Goal: Information Seeking & Learning: Learn about a topic

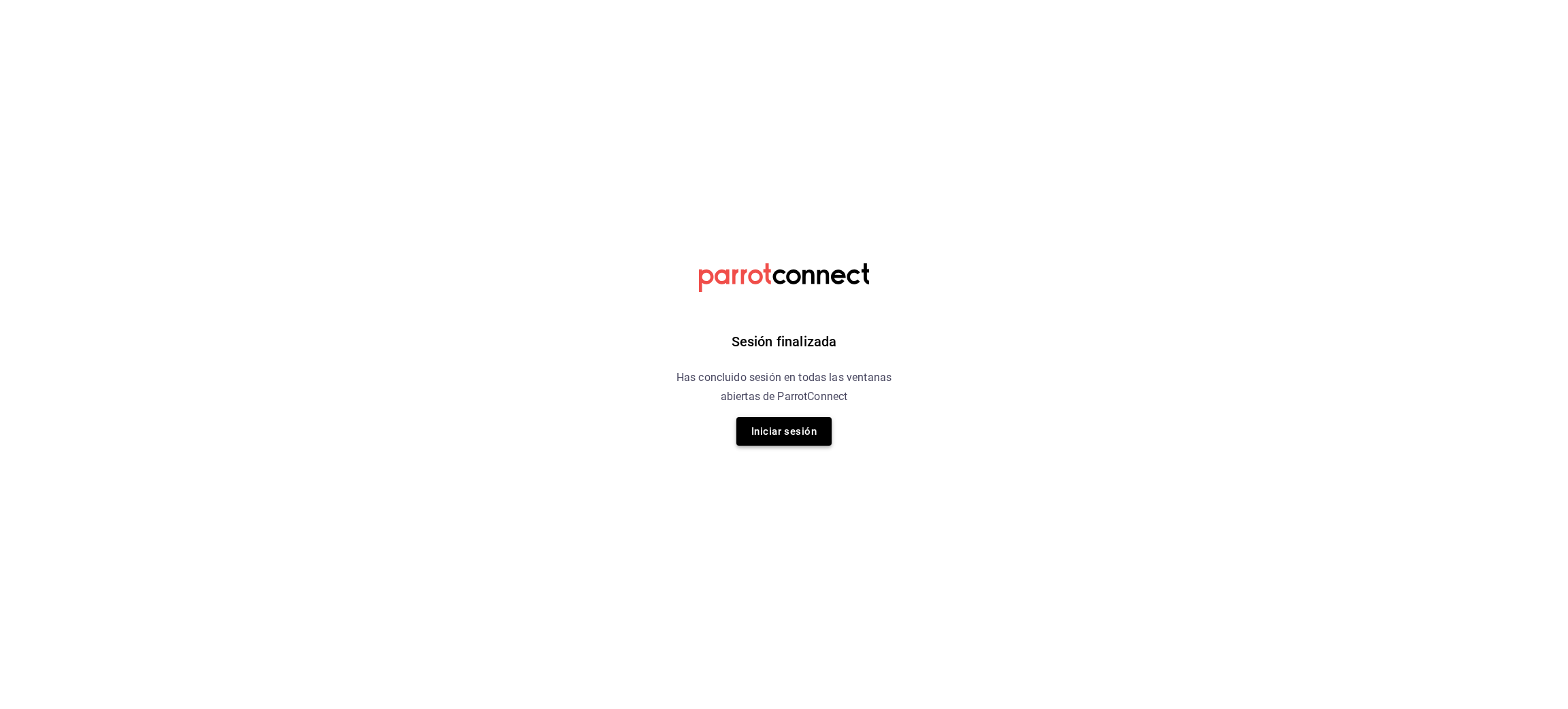
click at [800, 439] on button "Iniciar sesión" at bounding box center [784, 431] width 96 height 29
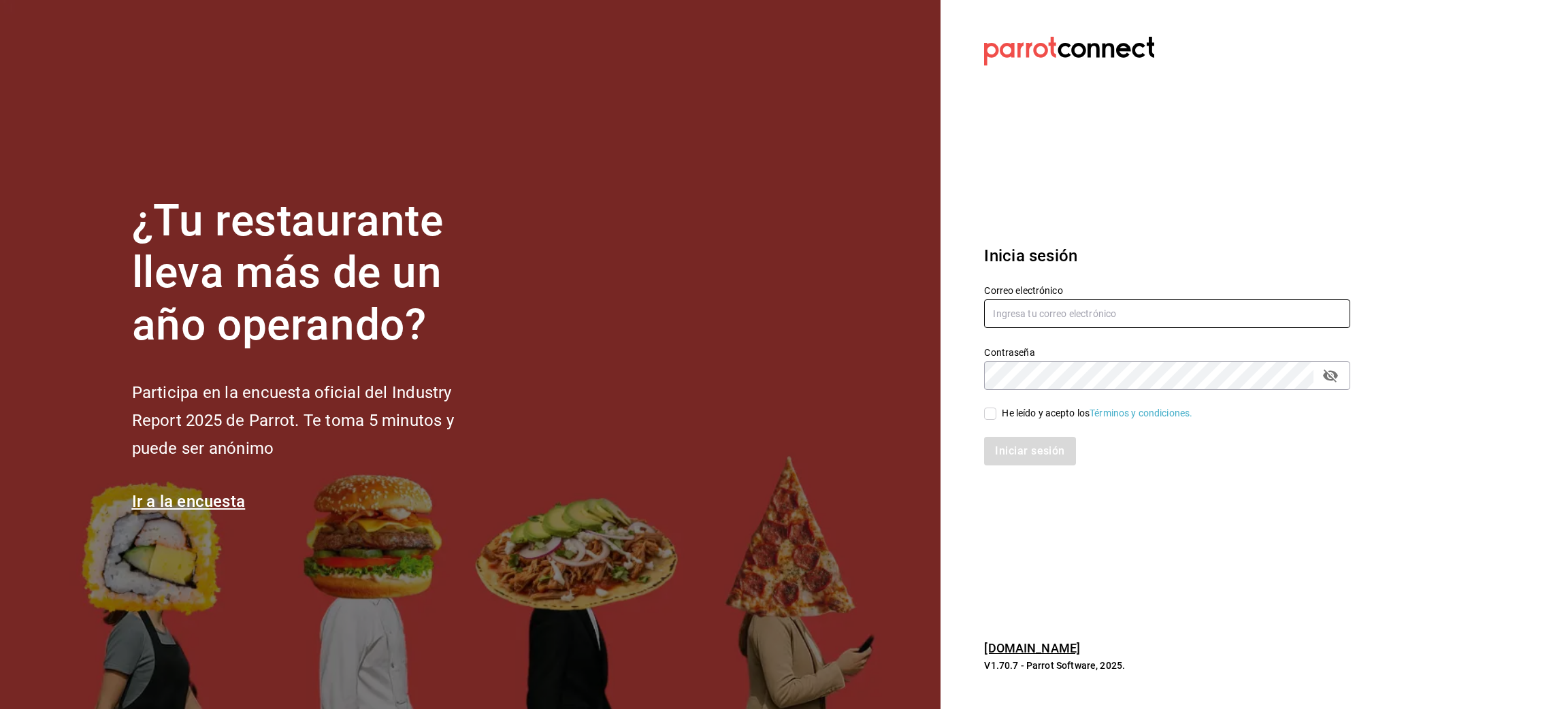
type input "juanamaria.gutierrez@karzo.mx"
click at [997, 419] on span "He leído y acepto los Términos y condiciones." at bounding box center [1094, 413] width 196 height 14
click at [996, 419] on input "He leído y acepto los Términos y condiciones." at bounding box center [990, 413] width 13 height 13
checkbox input "true"
click at [1011, 442] on button "Iniciar sesión" at bounding box center [1031, 450] width 93 height 29
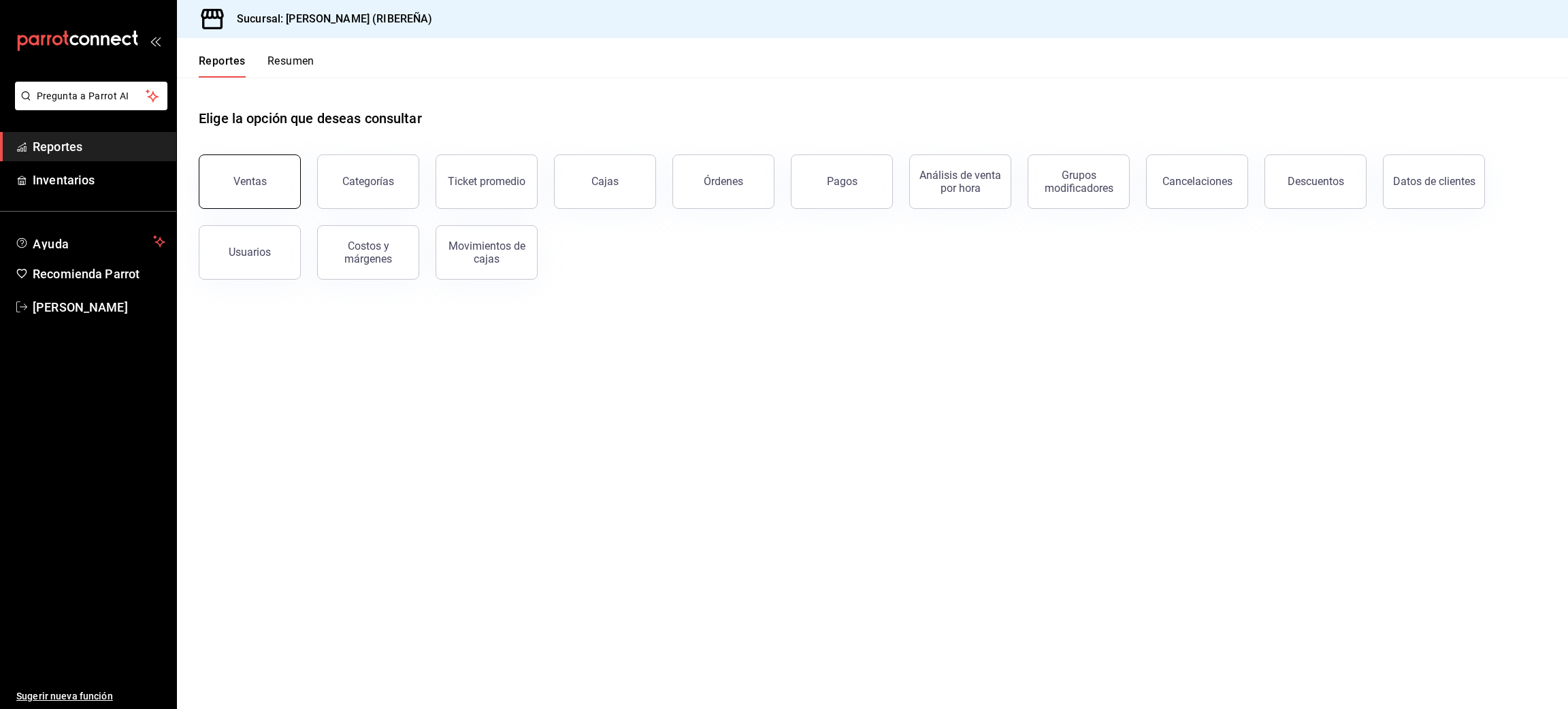
click at [246, 179] on div "Ventas" at bounding box center [250, 181] width 33 height 13
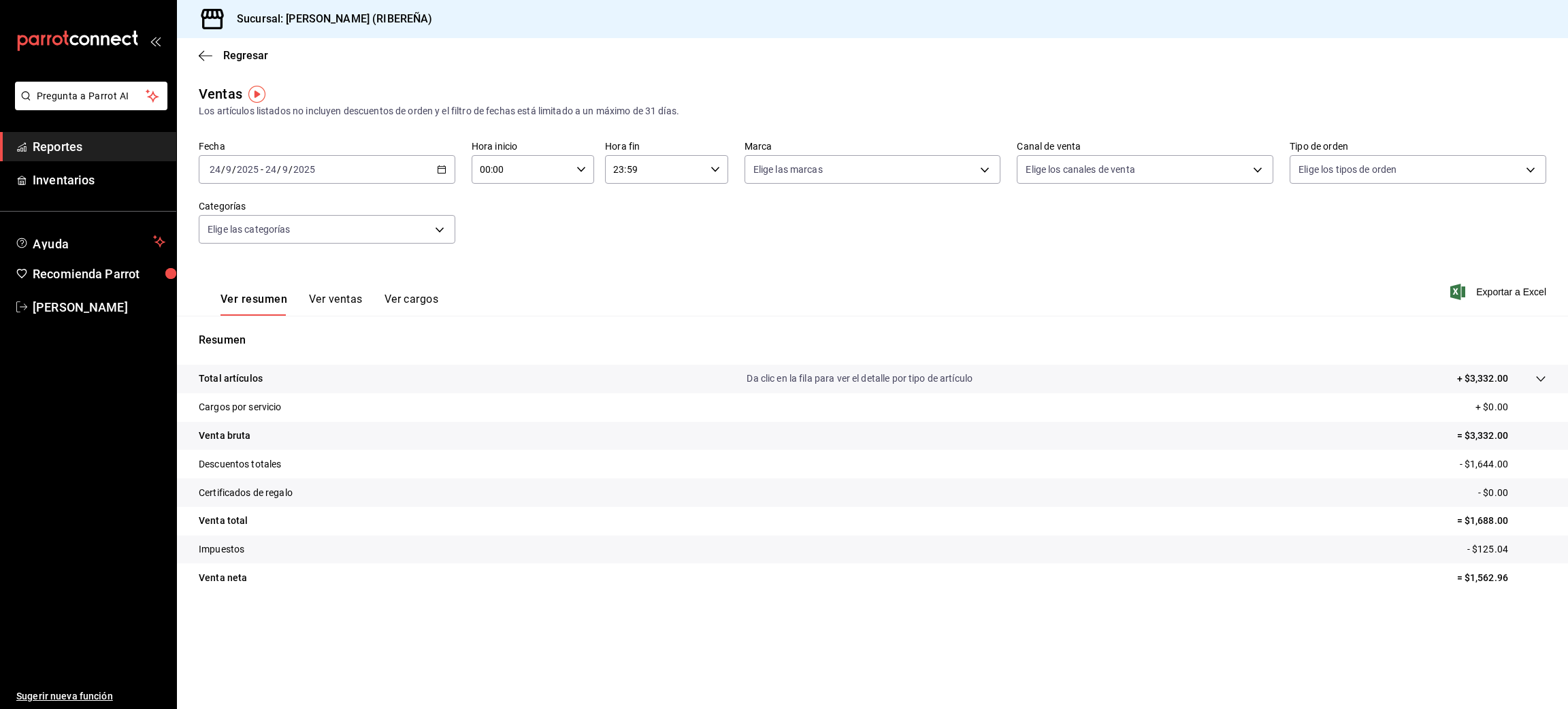
click at [341, 304] on button "Ver ventas" at bounding box center [336, 304] width 54 height 23
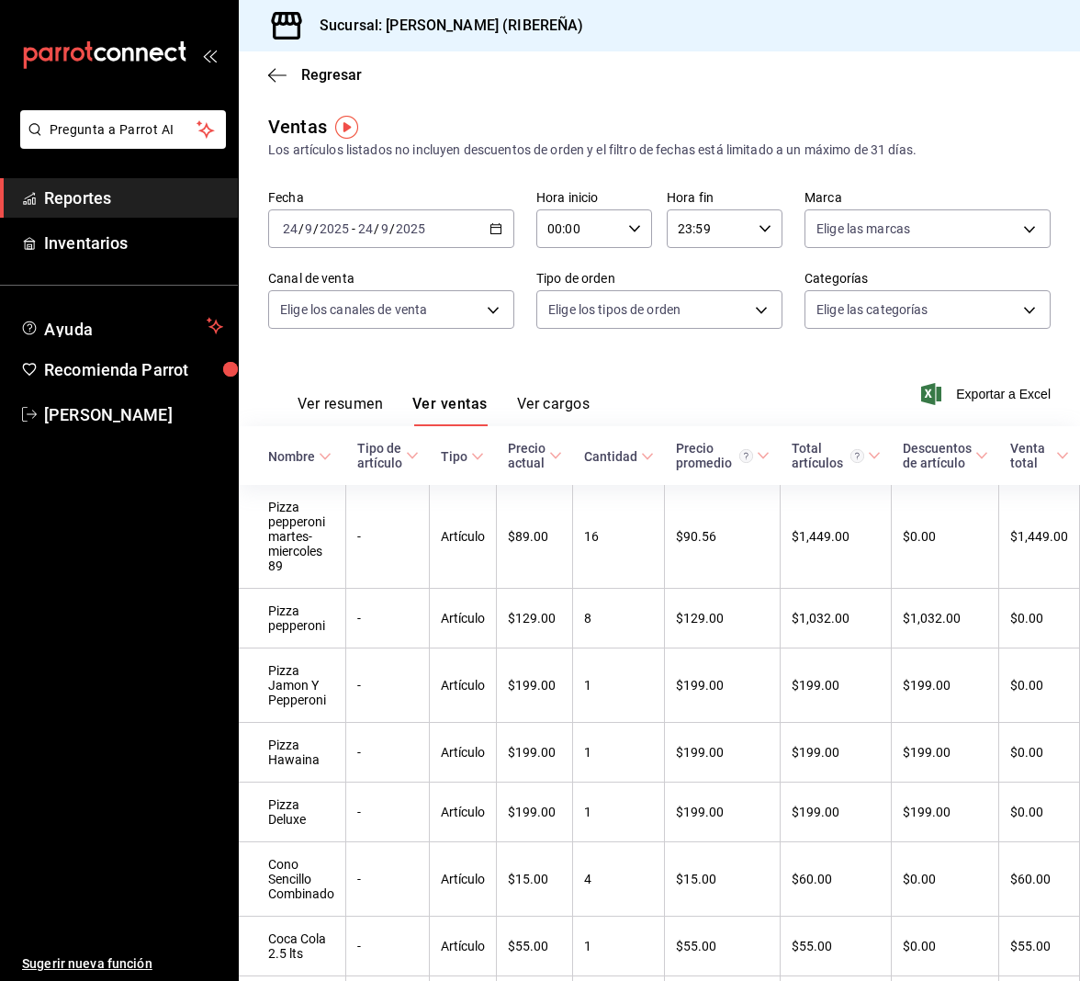
click at [696, 72] on div "Regresar" at bounding box center [659, 74] width 841 height 47
click at [348, 391] on div "Ver resumen Ver ventas Ver cargos" at bounding box center [428, 399] width 321 height 53
click at [348, 398] on button "Ver resumen" at bounding box center [339, 410] width 85 height 31
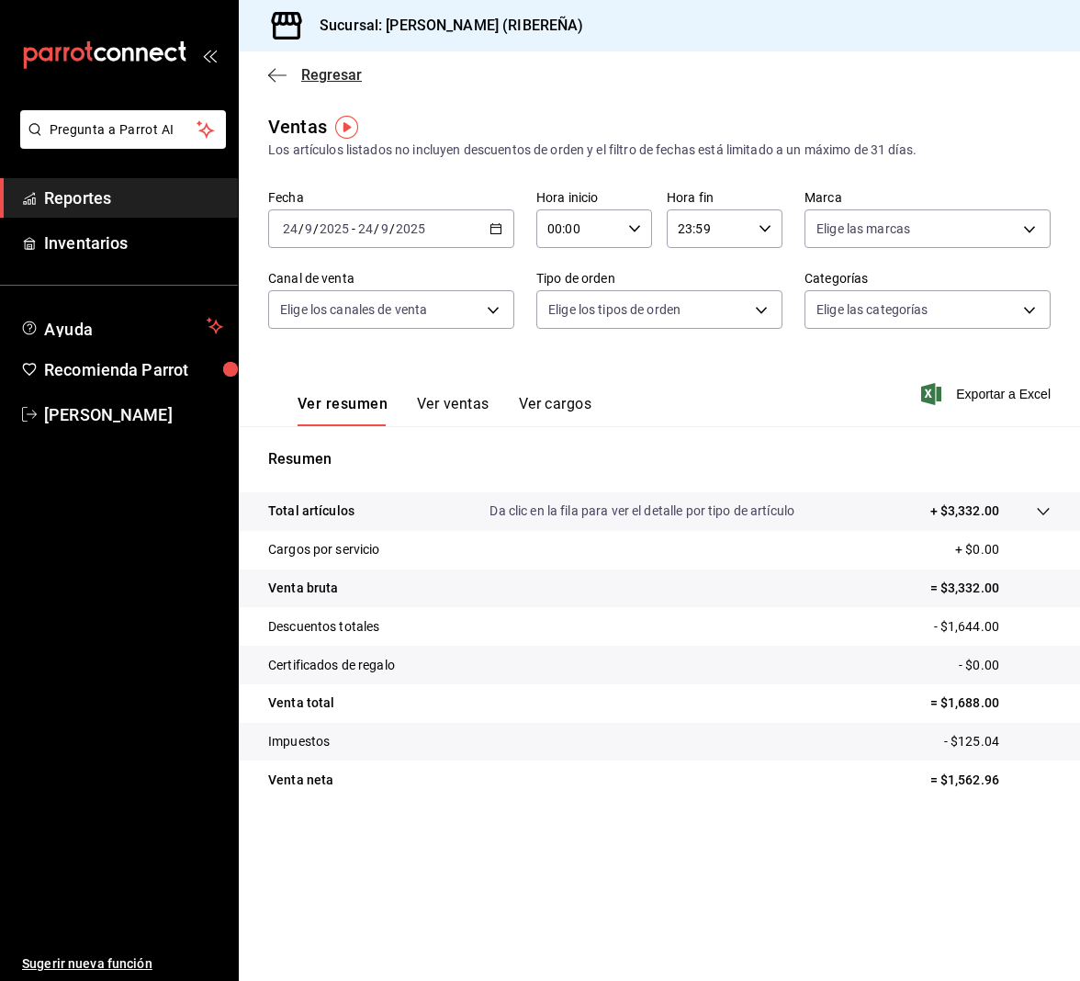
click at [276, 77] on icon "button" at bounding box center [277, 75] width 18 height 17
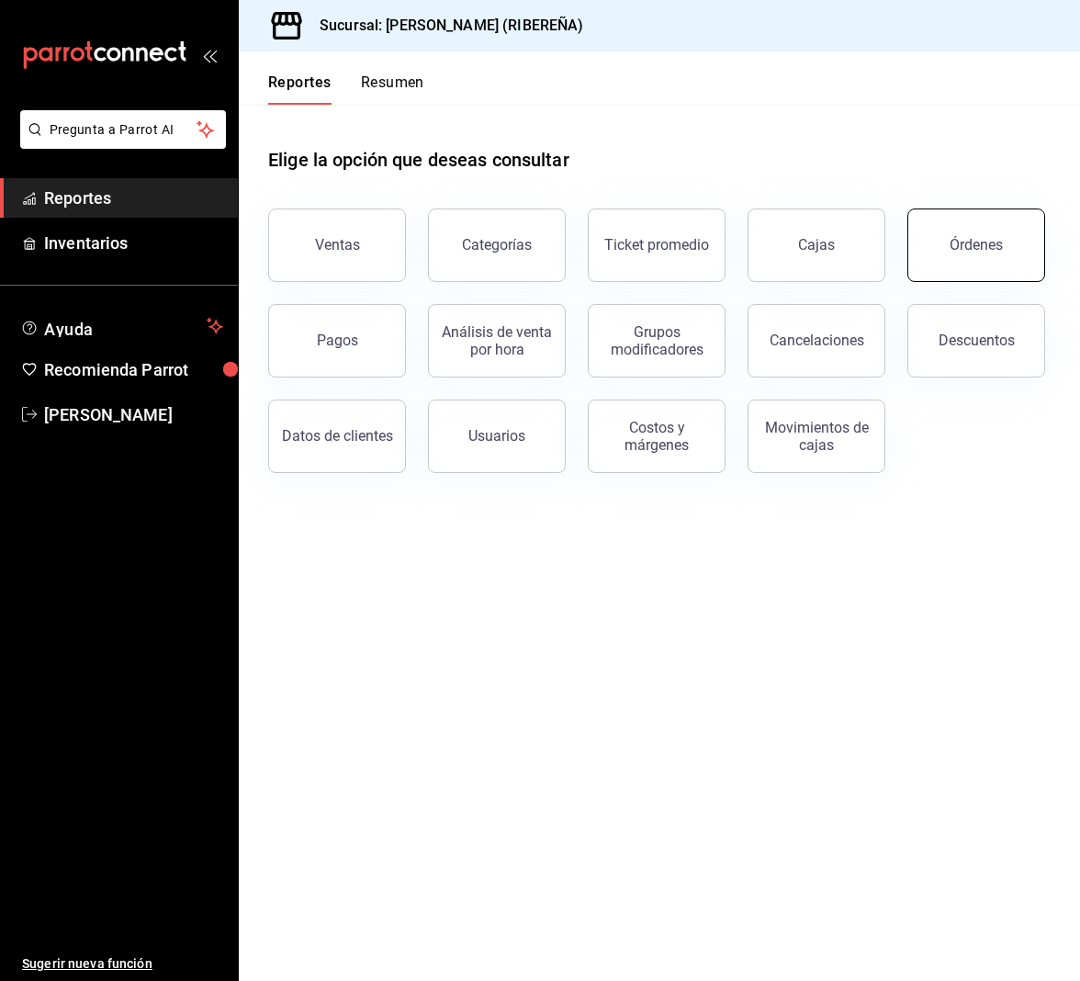
click at [971, 208] on div "Órdenes" at bounding box center [965, 233] width 160 height 95
click at [952, 247] on div "Órdenes" at bounding box center [975, 244] width 53 height 17
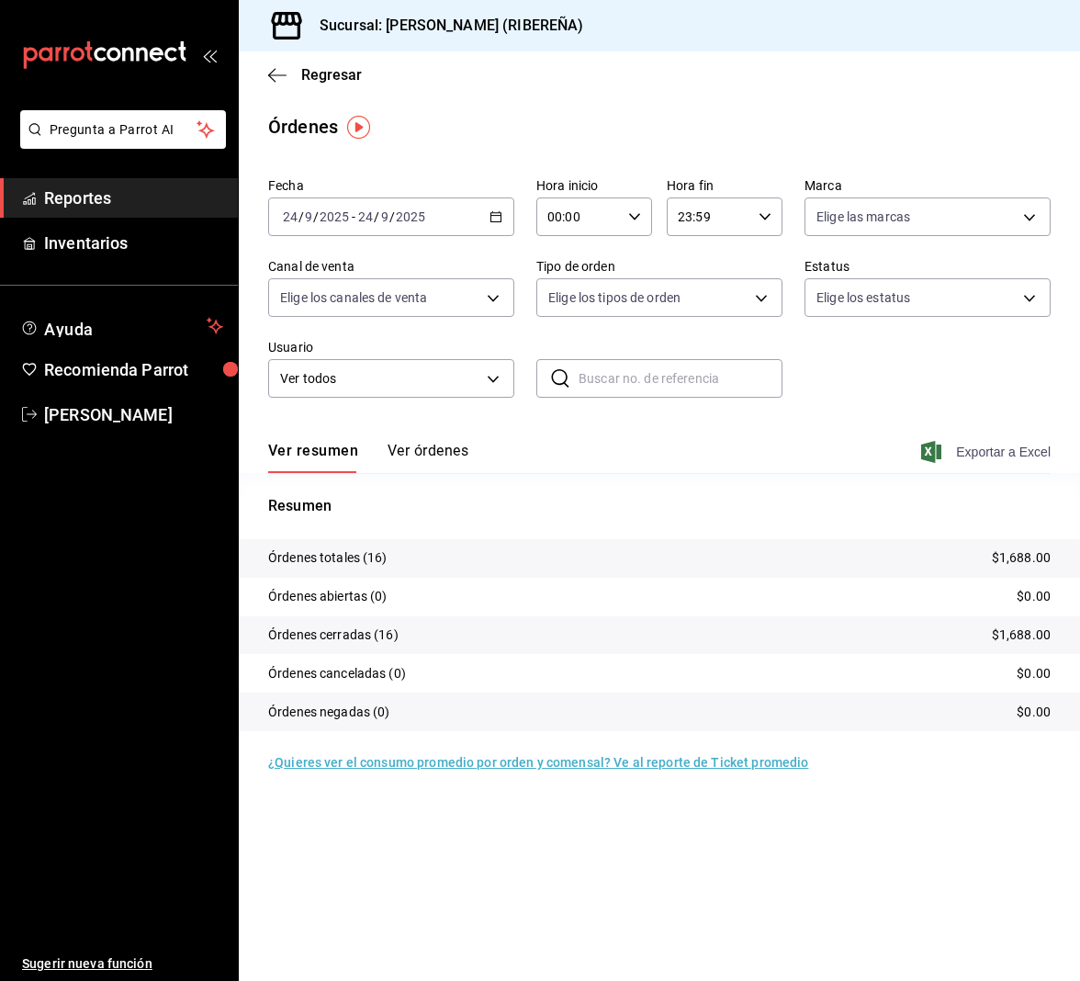
click at [980, 445] on span "Exportar a Excel" at bounding box center [988, 452] width 126 height 22
click at [271, 69] on icon "button" at bounding box center [277, 75] width 18 height 17
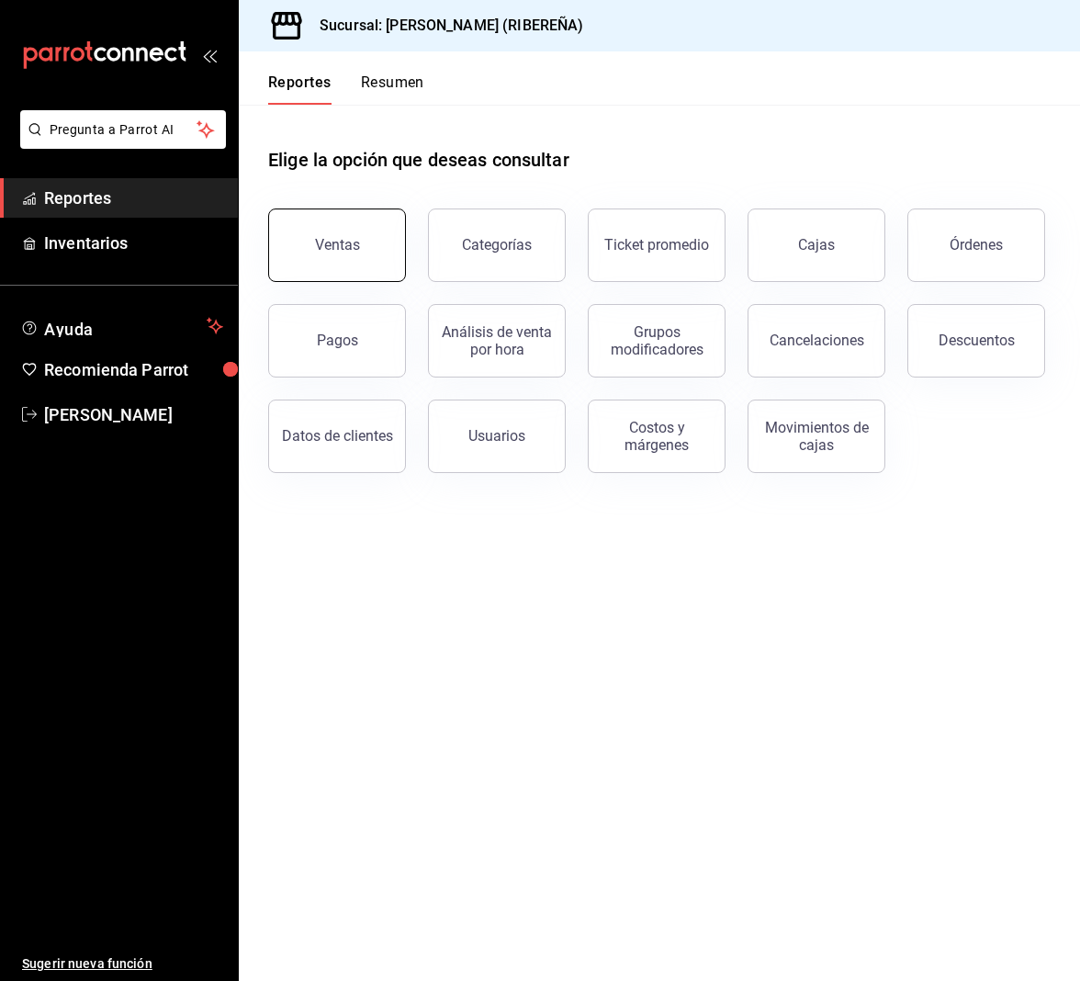
click at [333, 235] on button "Ventas" at bounding box center [337, 244] width 138 height 73
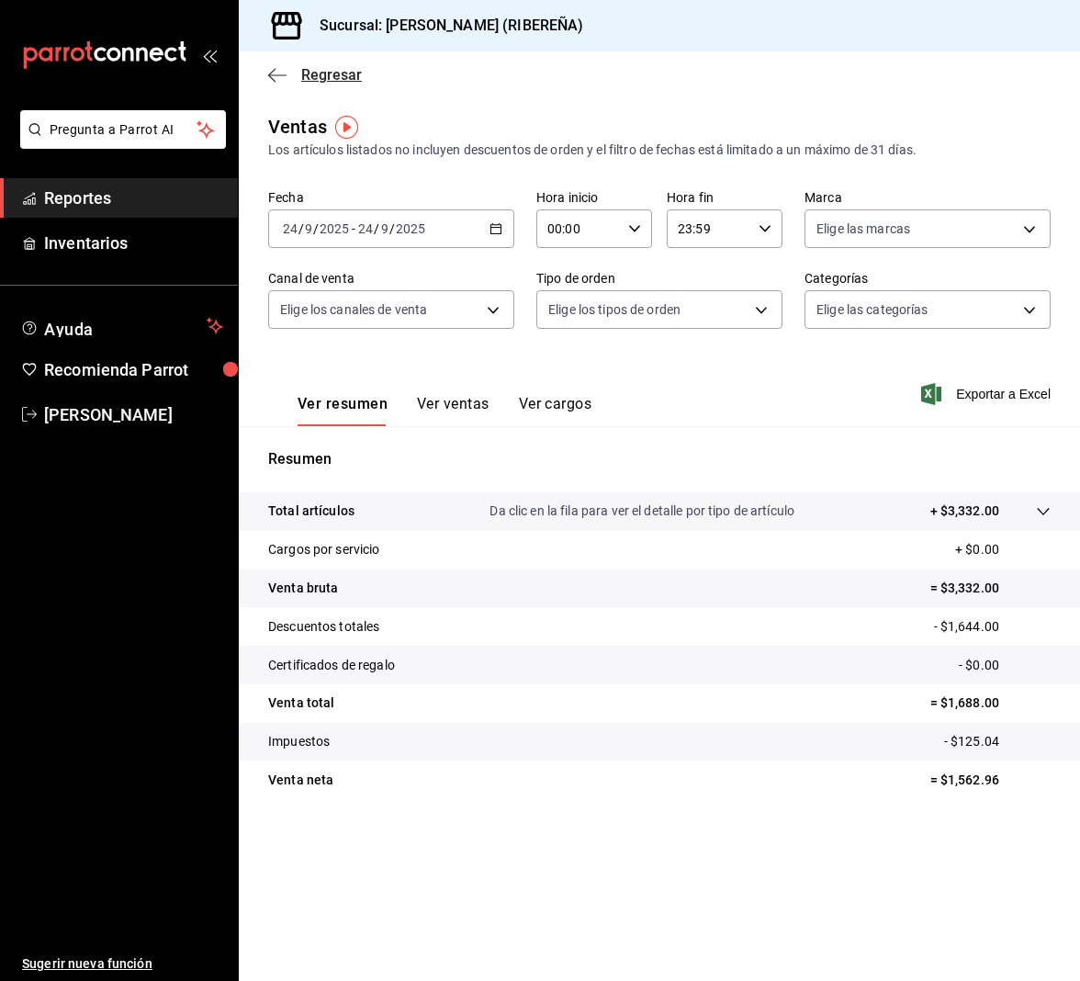
click at [277, 74] on icon "button" at bounding box center [277, 74] width 18 height 1
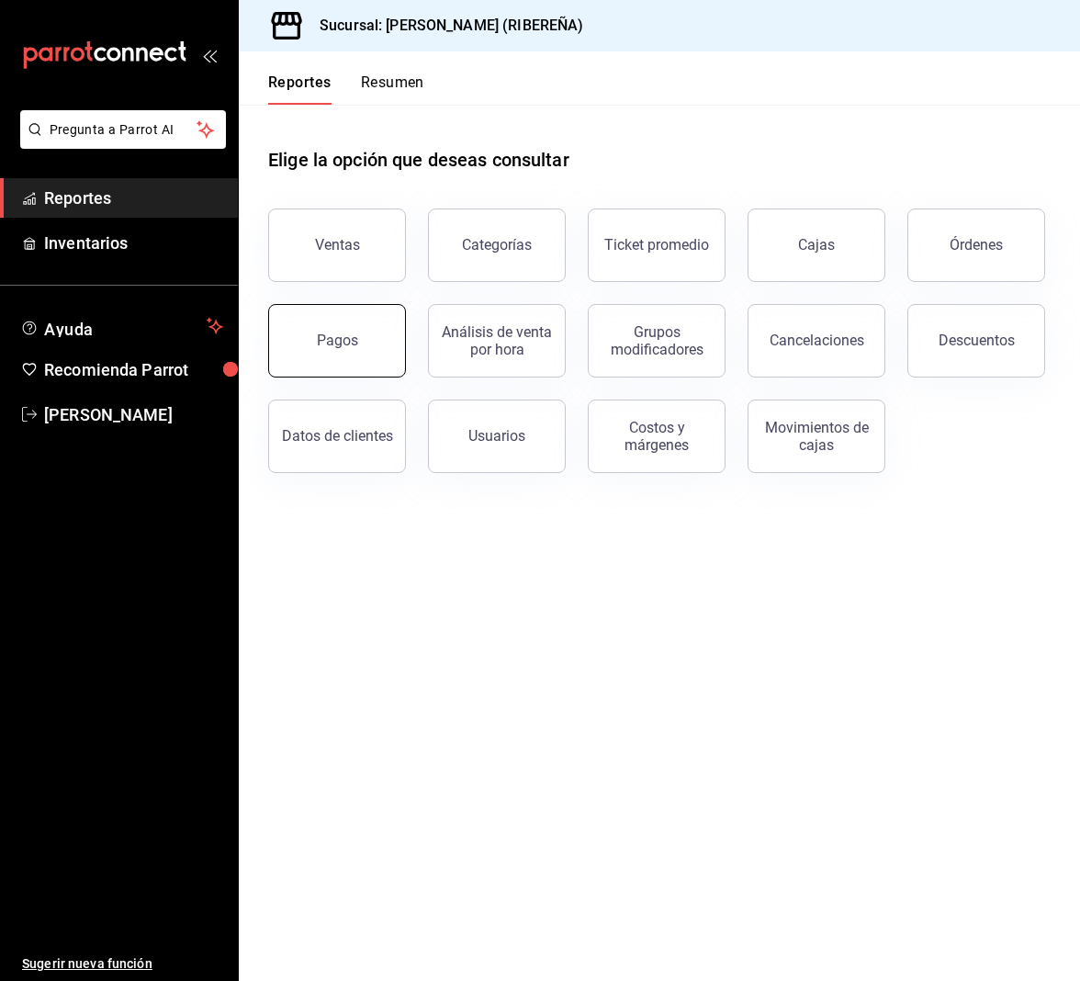
click at [338, 331] on button "Pagos" at bounding box center [337, 340] width 138 height 73
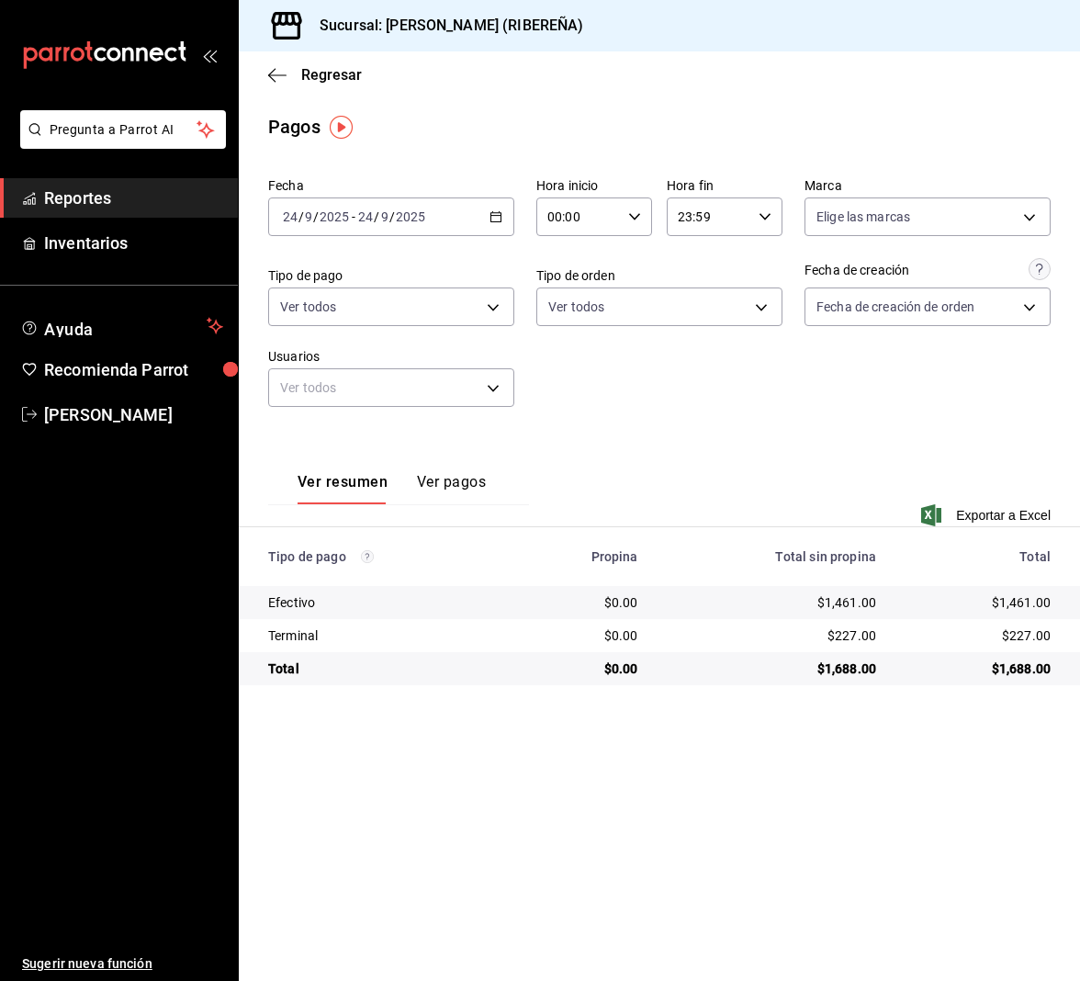
click at [467, 121] on div "Pagos" at bounding box center [659, 127] width 841 height 28
click at [274, 74] on icon "button" at bounding box center [277, 74] width 18 height 1
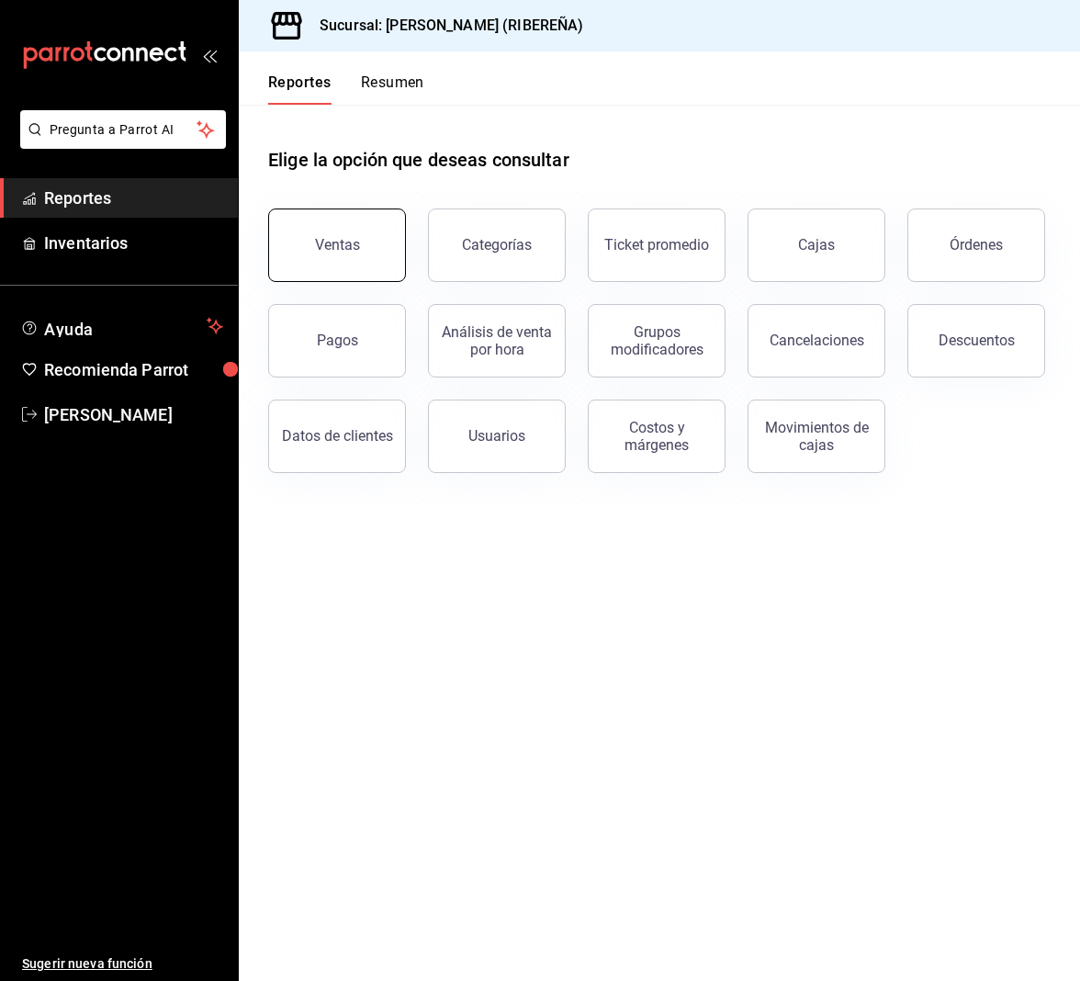
click at [353, 244] on div "Ventas" at bounding box center [337, 244] width 45 height 17
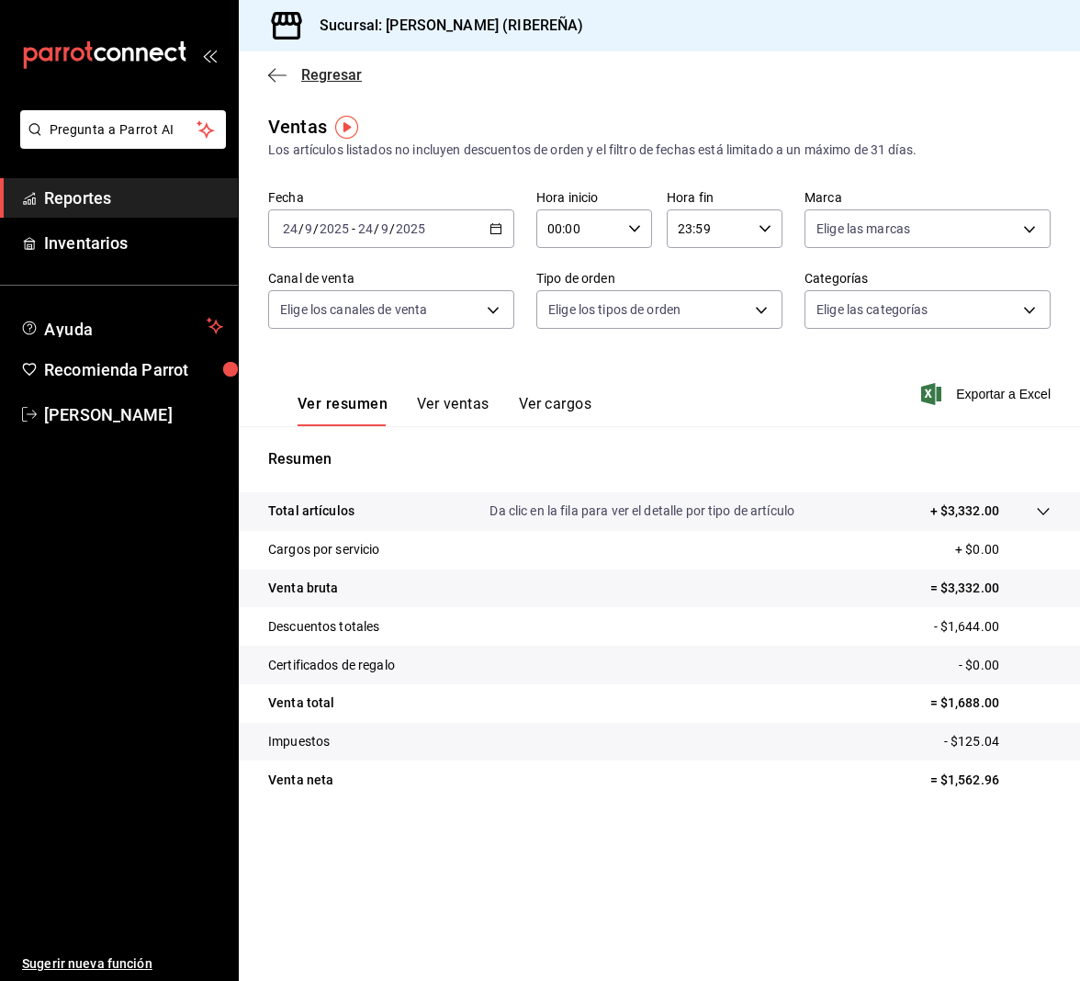
click at [273, 72] on icon "button" at bounding box center [277, 75] width 18 height 17
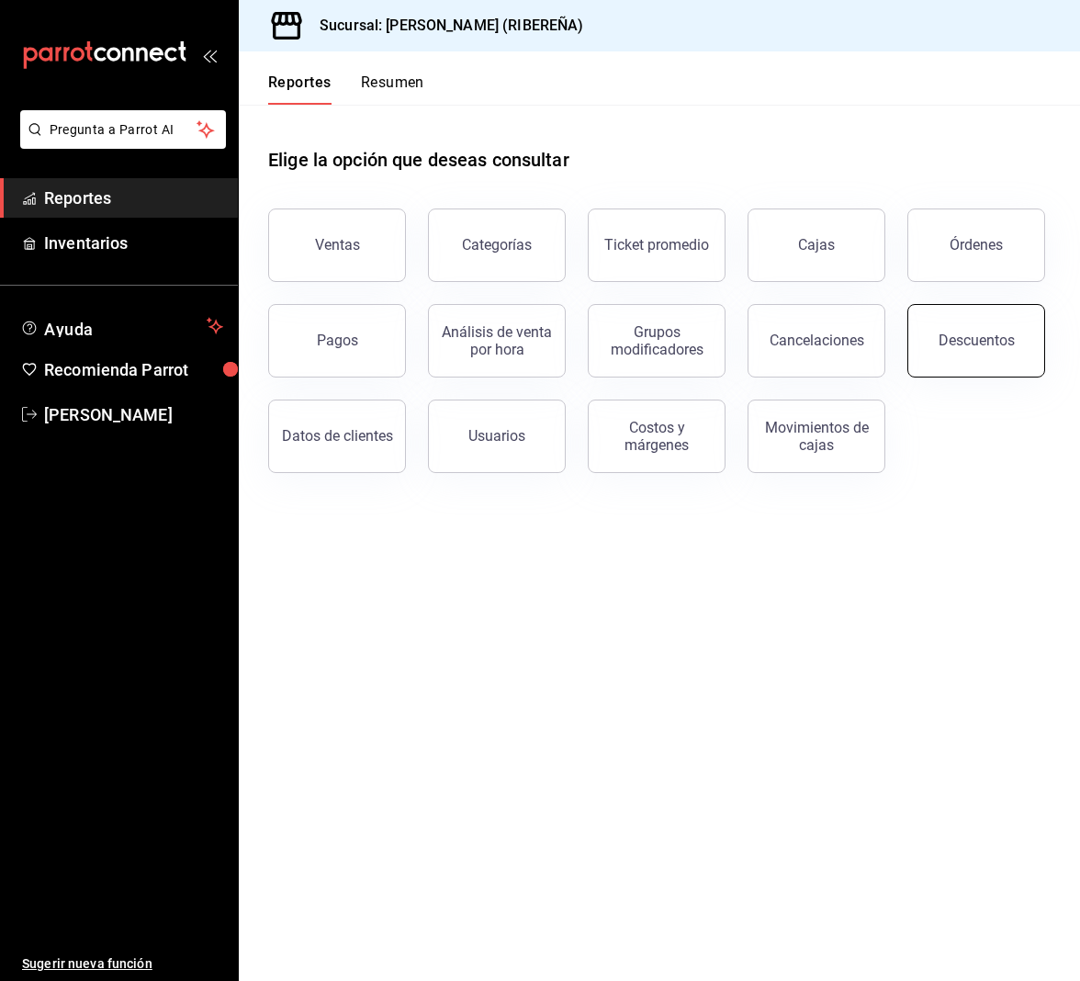
click at [970, 349] on button "Descuentos" at bounding box center [976, 340] width 138 height 73
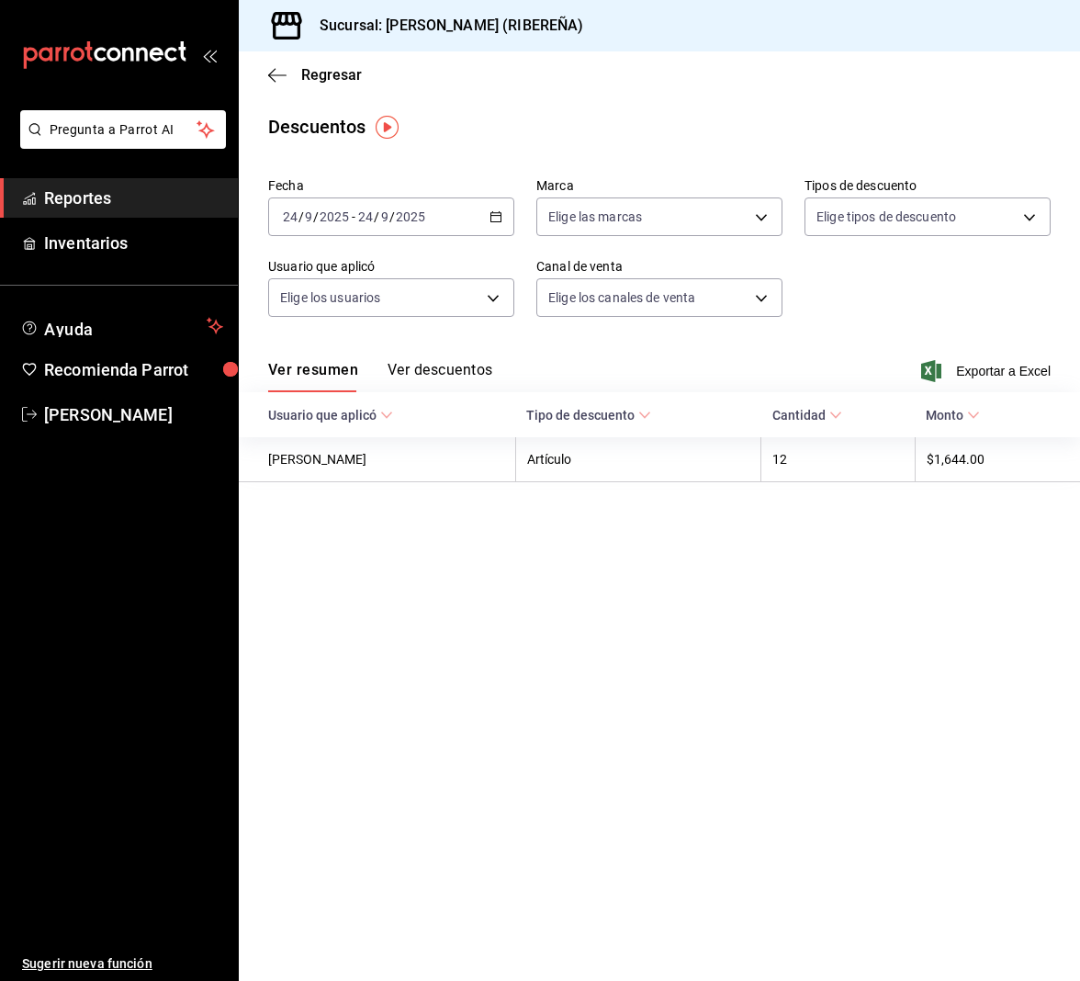
click at [473, 362] on button "Ver descuentos" at bounding box center [439, 376] width 105 height 31
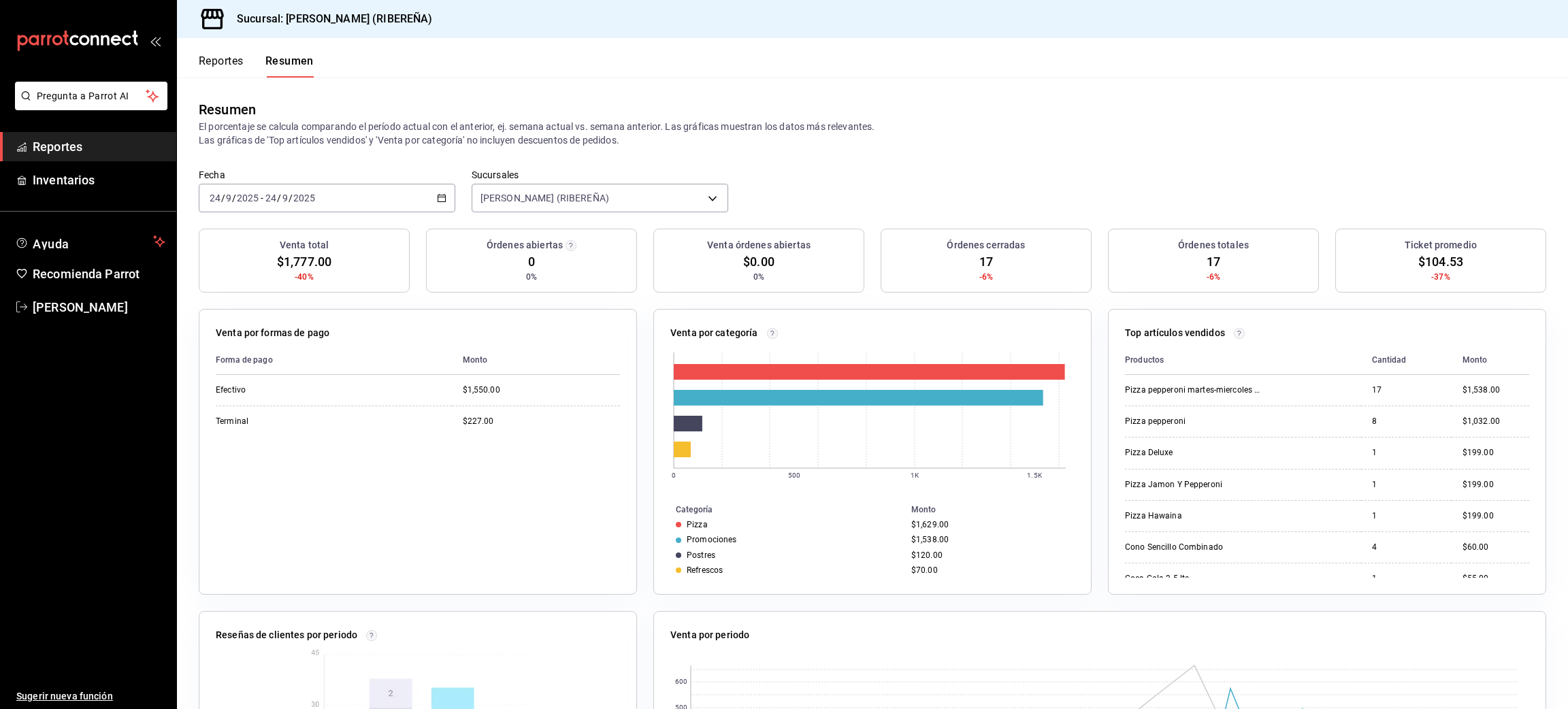
click at [220, 64] on button "Reportes" at bounding box center [221, 65] width 45 height 23
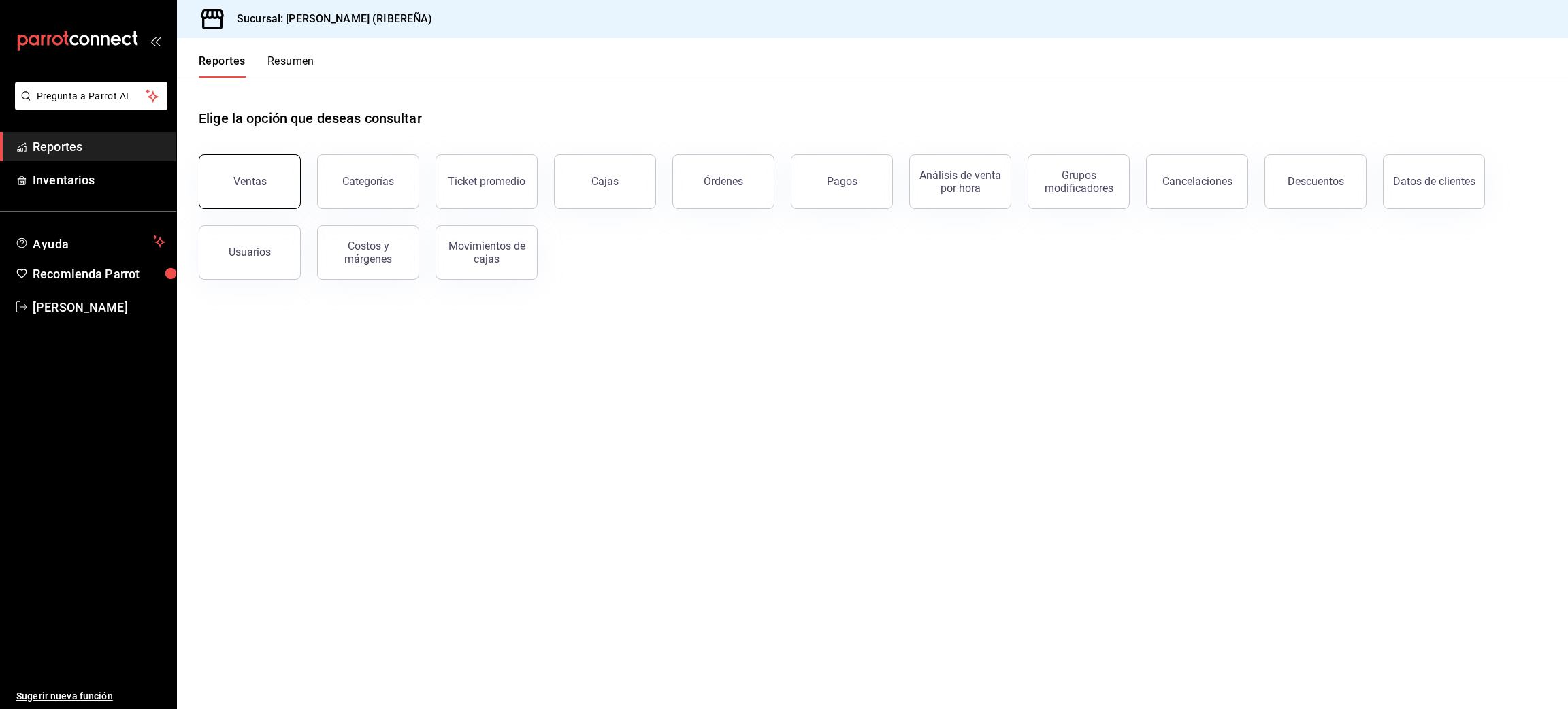
click at [263, 175] on div "Ventas" at bounding box center [250, 181] width 33 height 13
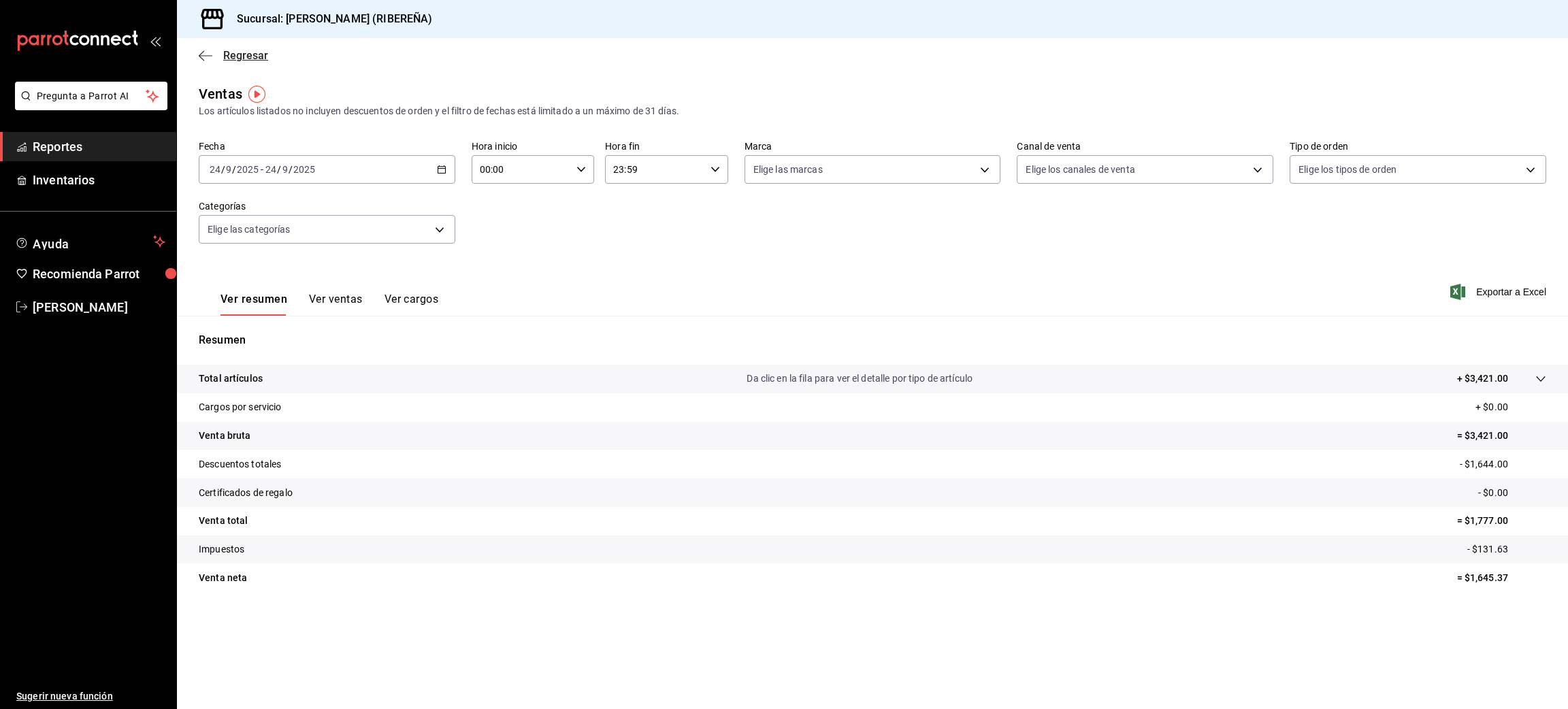
click at [206, 59] on icon "button" at bounding box center [205, 56] width 13 height 13
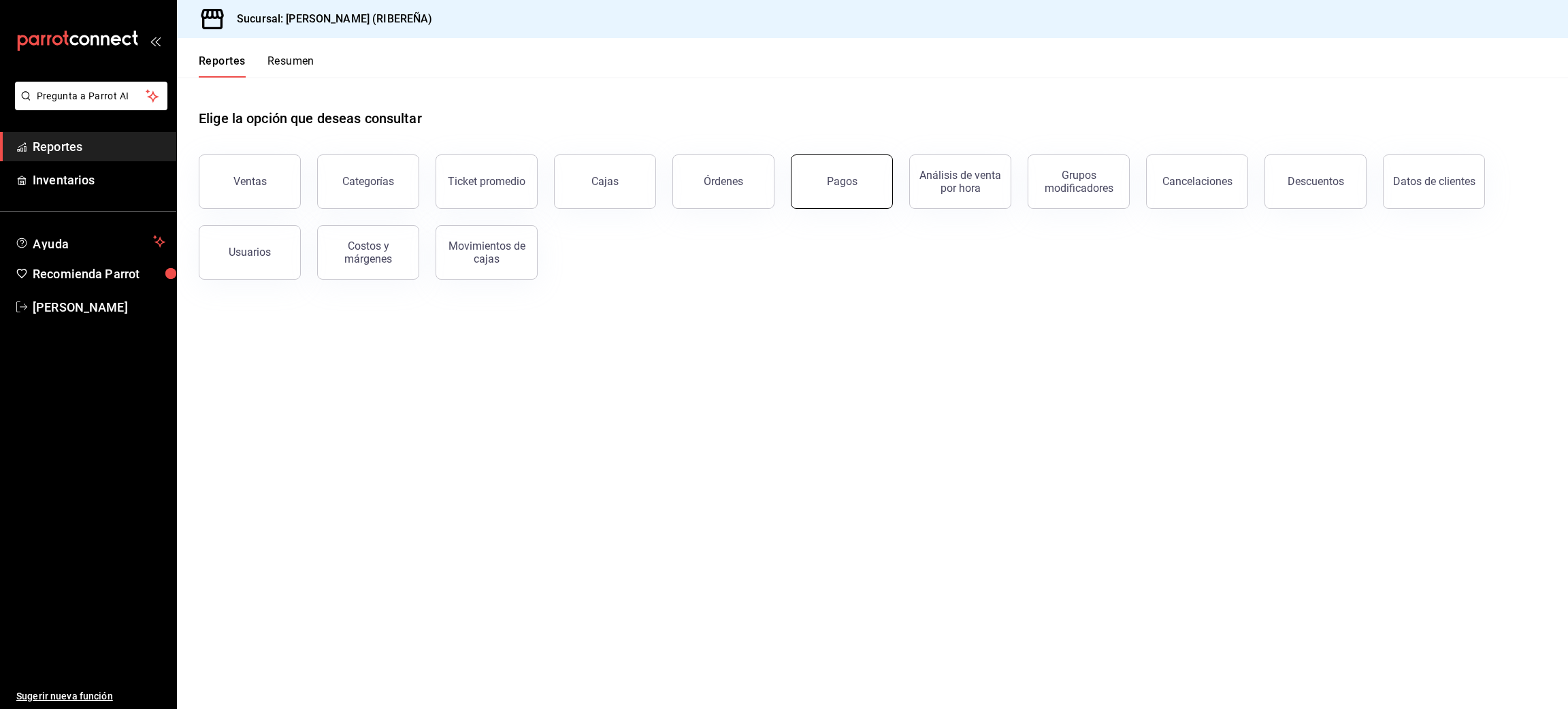
click at [844, 190] on button "Pagos" at bounding box center [842, 181] width 102 height 54
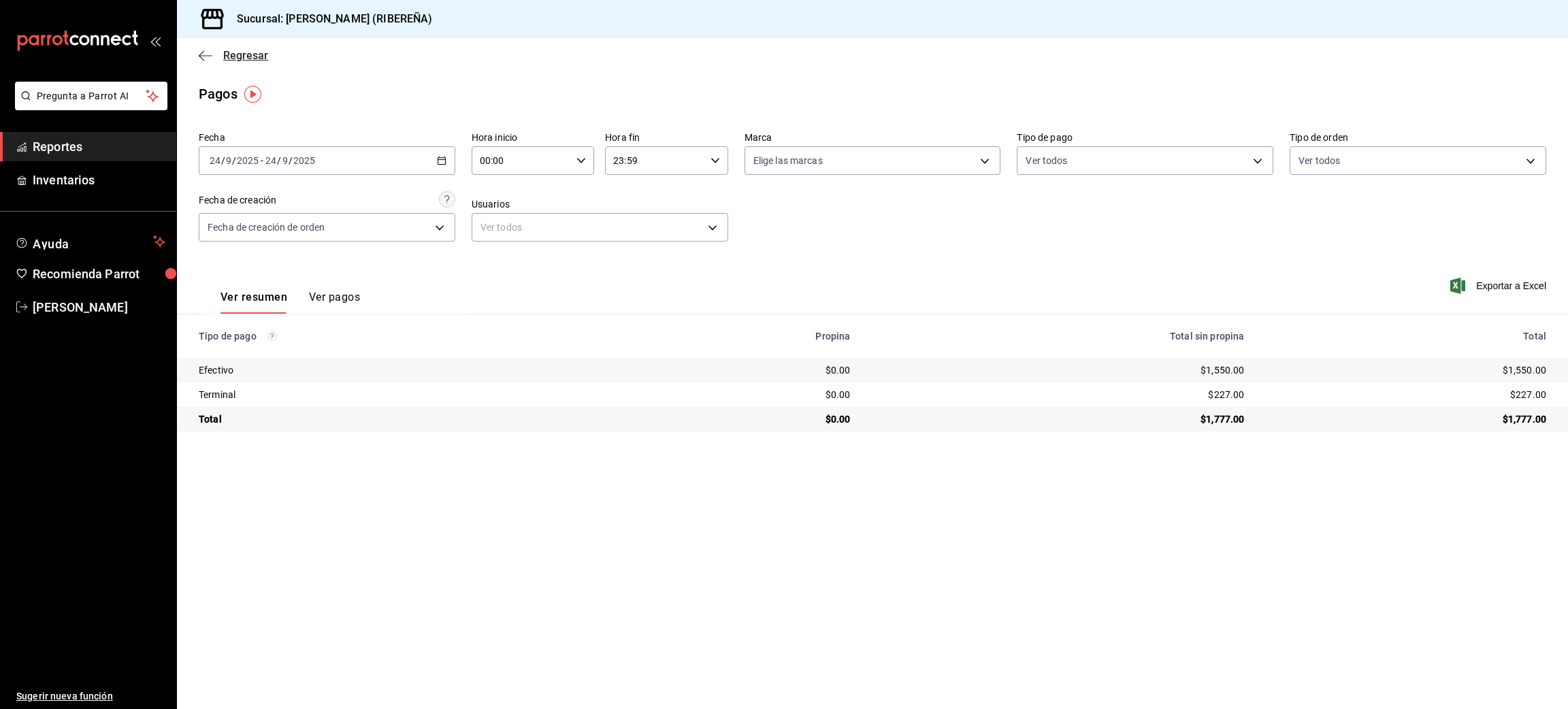
click at [205, 56] on icon "button" at bounding box center [205, 56] width 13 height 13
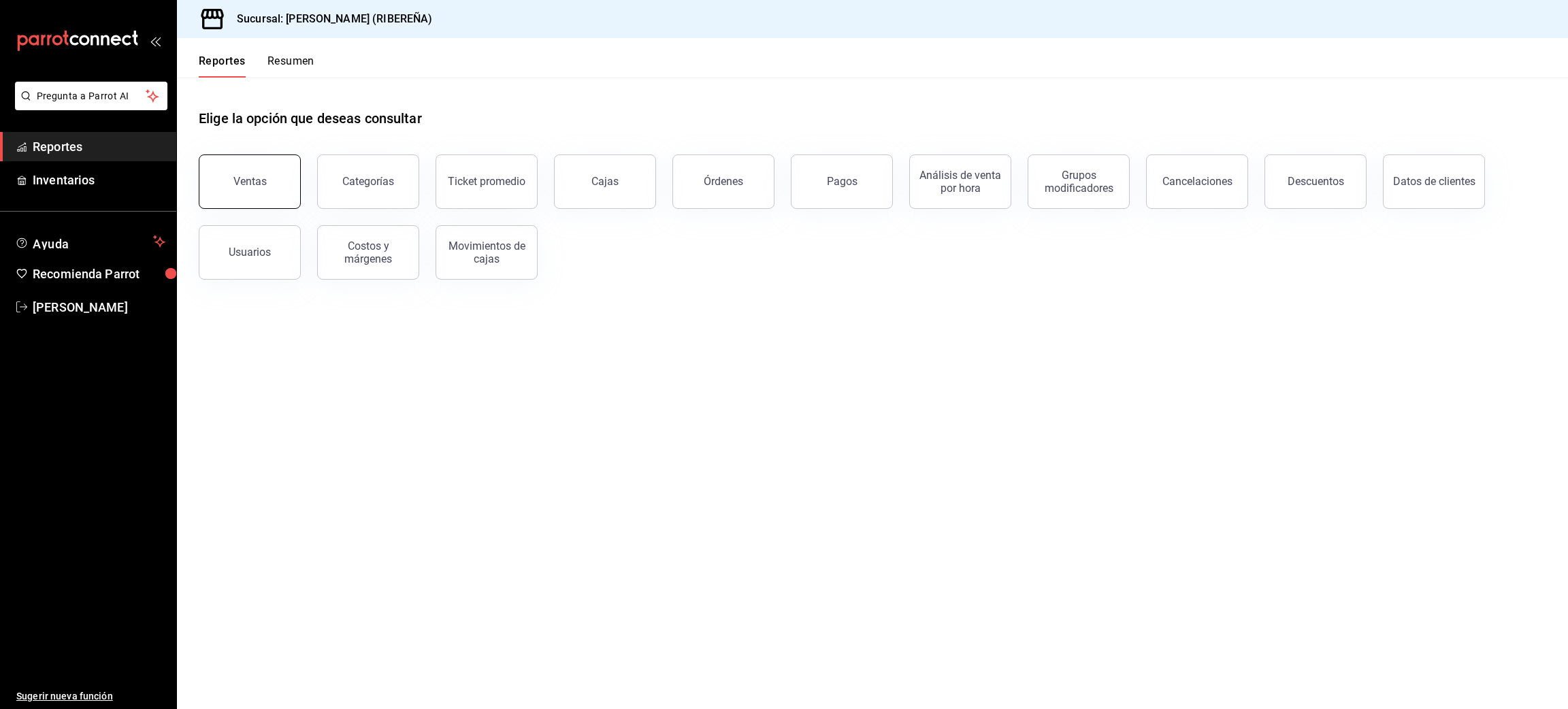
click at [277, 179] on button "Ventas" at bounding box center [250, 181] width 102 height 54
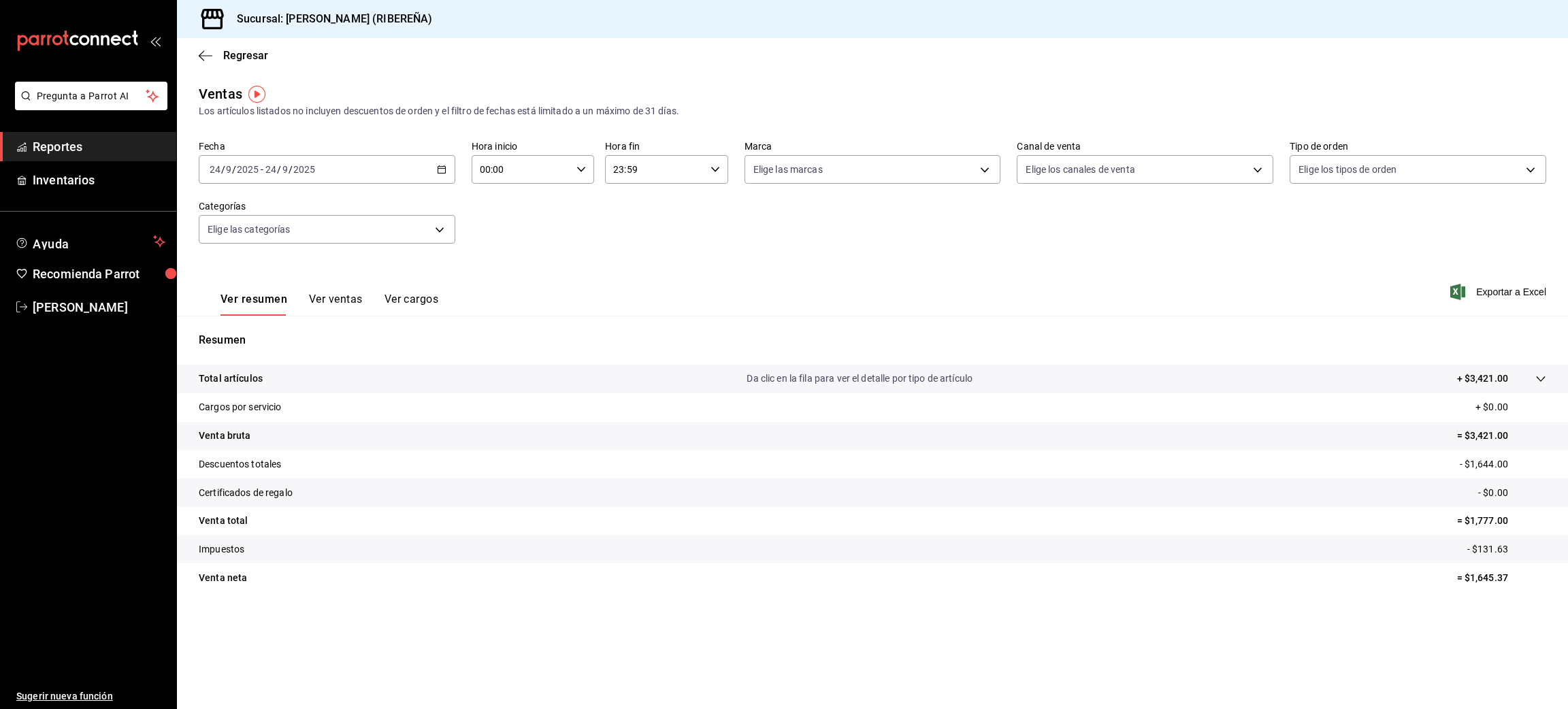
click at [207, 63] on div "Regresar" at bounding box center [873, 55] width 1392 height 35
click at [203, 53] on icon "button" at bounding box center [205, 56] width 13 height 13
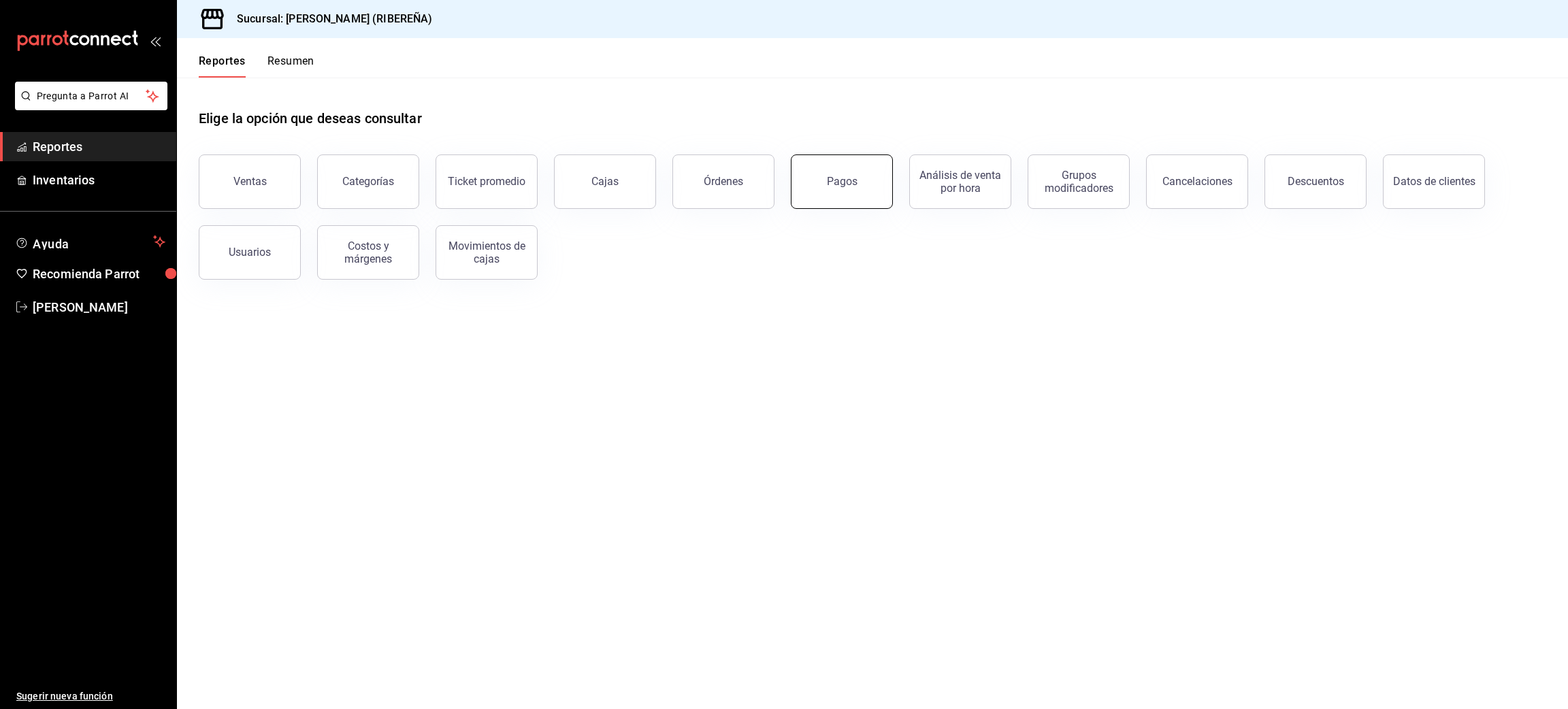
click at [849, 187] on button "Pagos" at bounding box center [842, 181] width 102 height 54
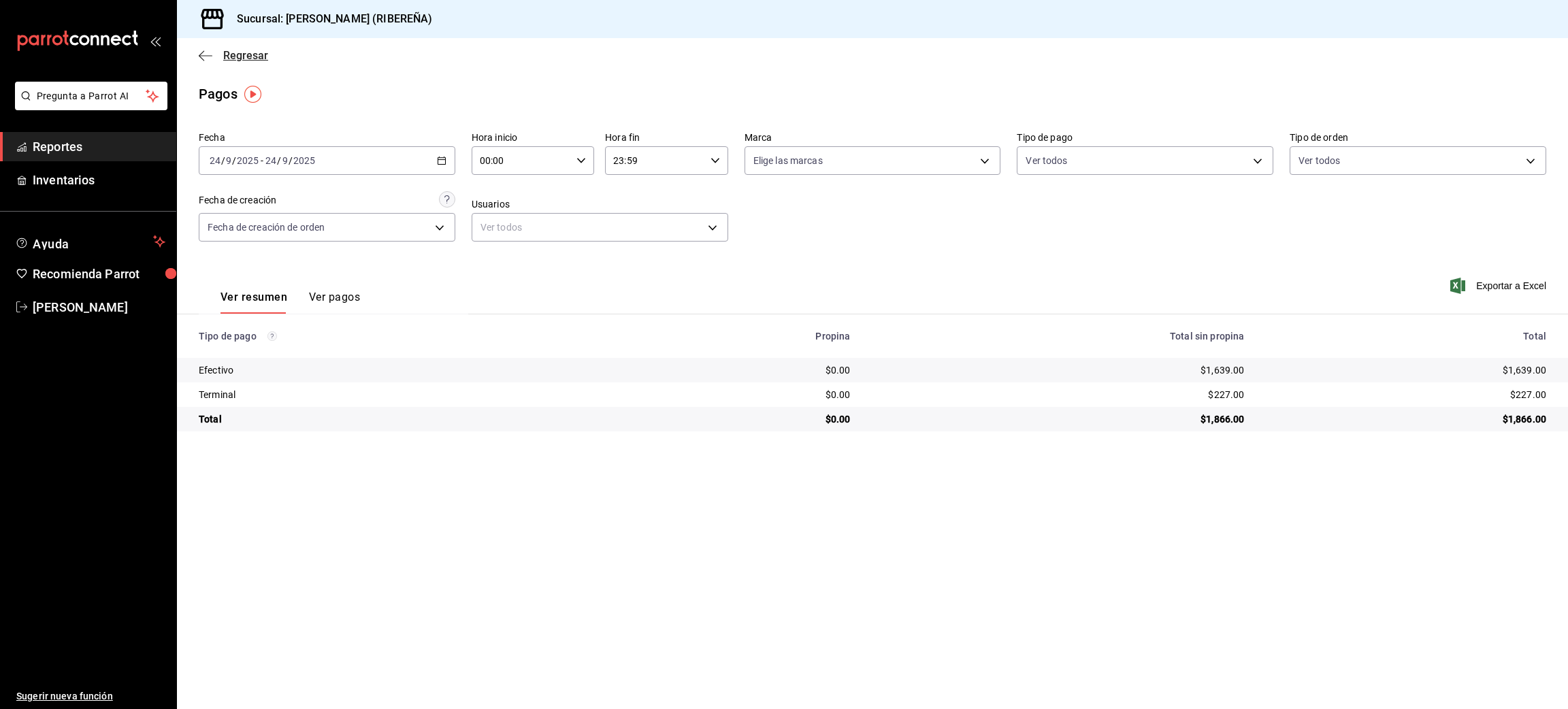
click at [206, 55] on icon "button" at bounding box center [205, 55] width 13 height 1
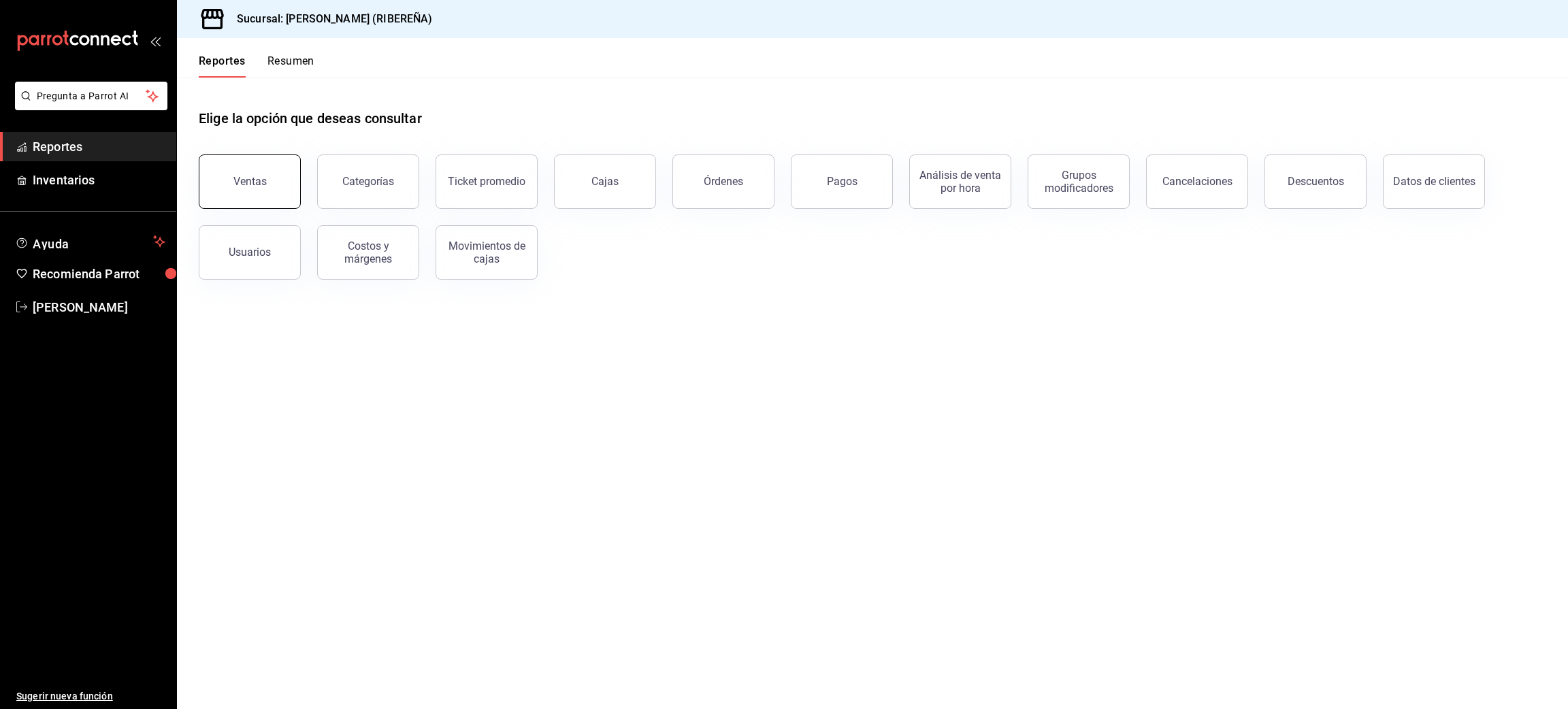
click at [228, 185] on button "Ventas" at bounding box center [250, 181] width 102 height 54
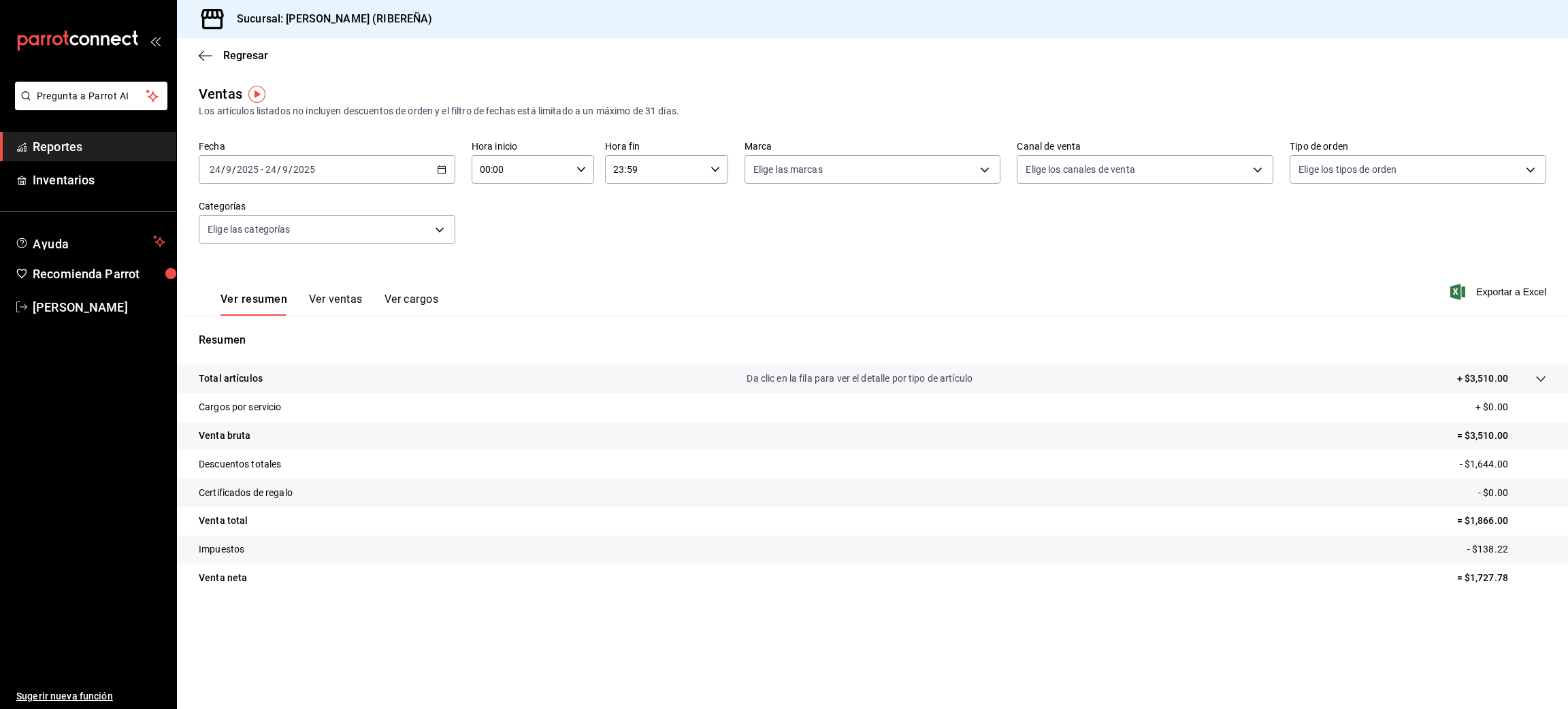
click at [337, 294] on button "Ver ventas" at bounding box center [336, 304] width 54 height 23
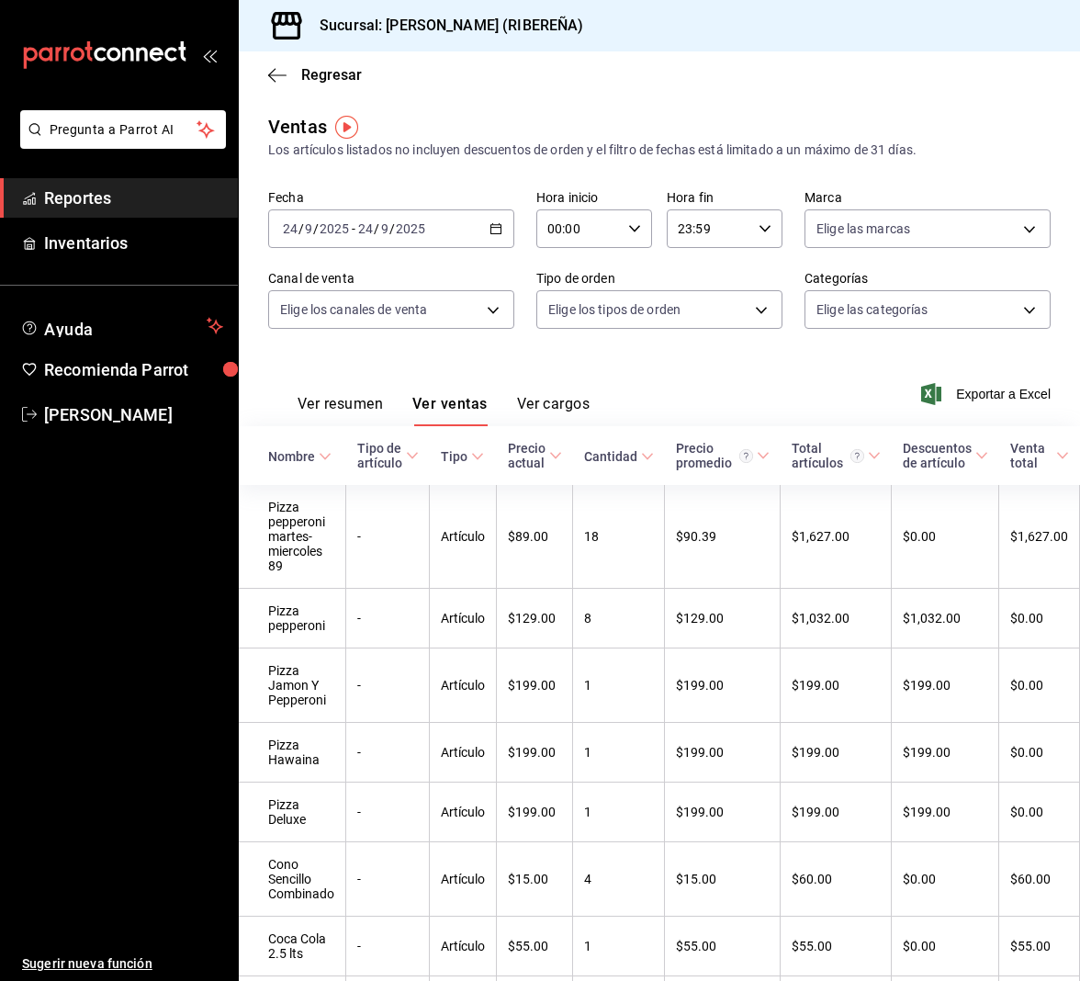
click at [331, 395] on button "Ver resumen" at bounding box center [339, 410] width 85 height 31
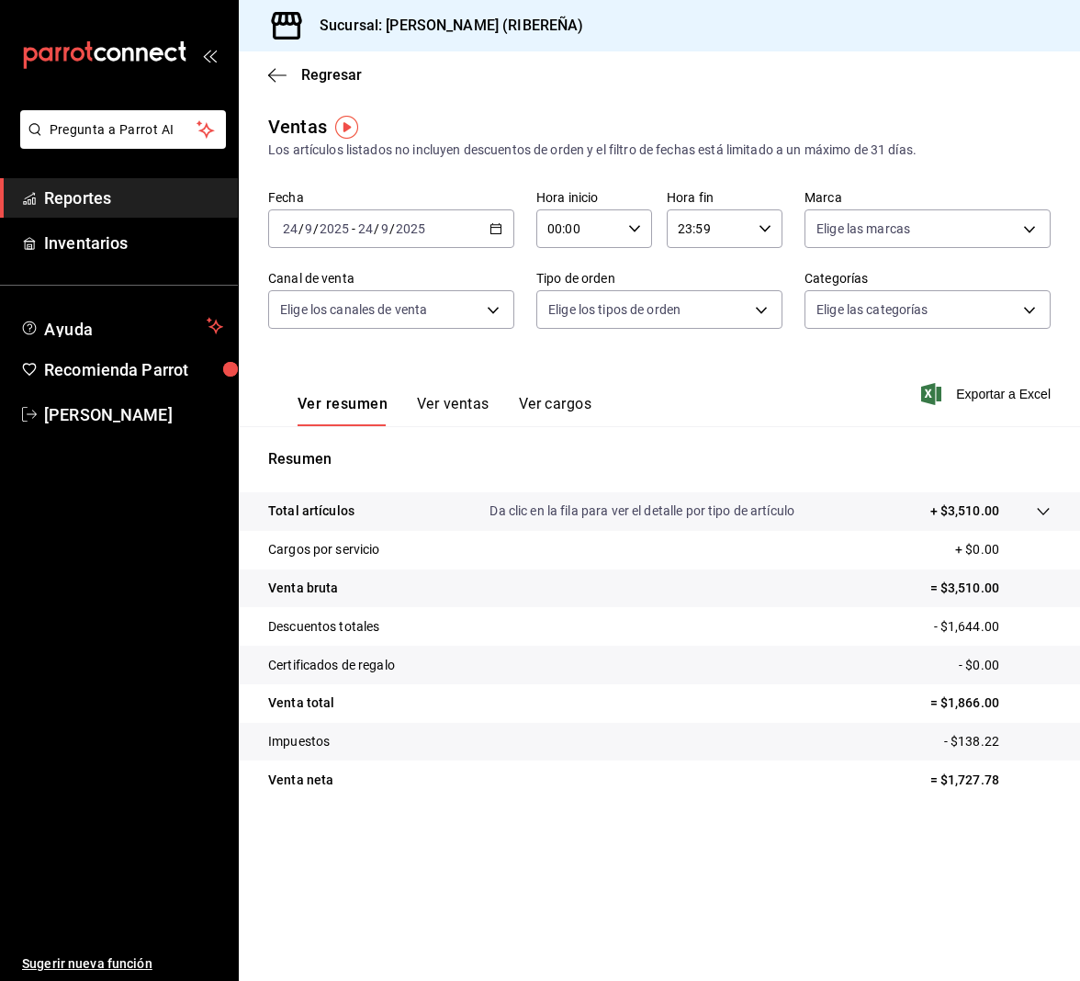
click at [874, 33] on div "Sucursal: [PERSON_NAME] (RIBEREÑA)" at bounding box center [659, 25] width 841 height 51
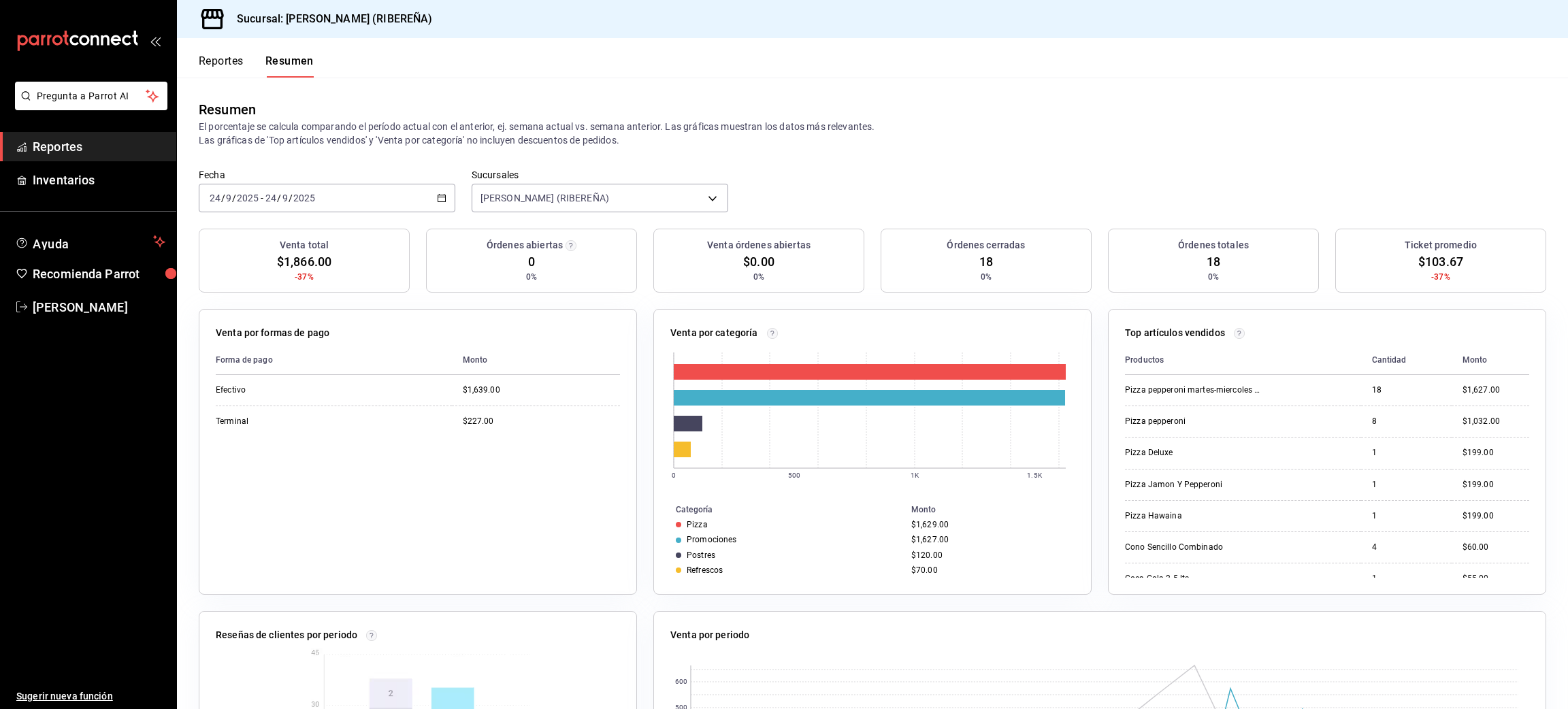
click at [227, 56] on button "Reportes" at bounding box center [221, 65] width 45 height 23
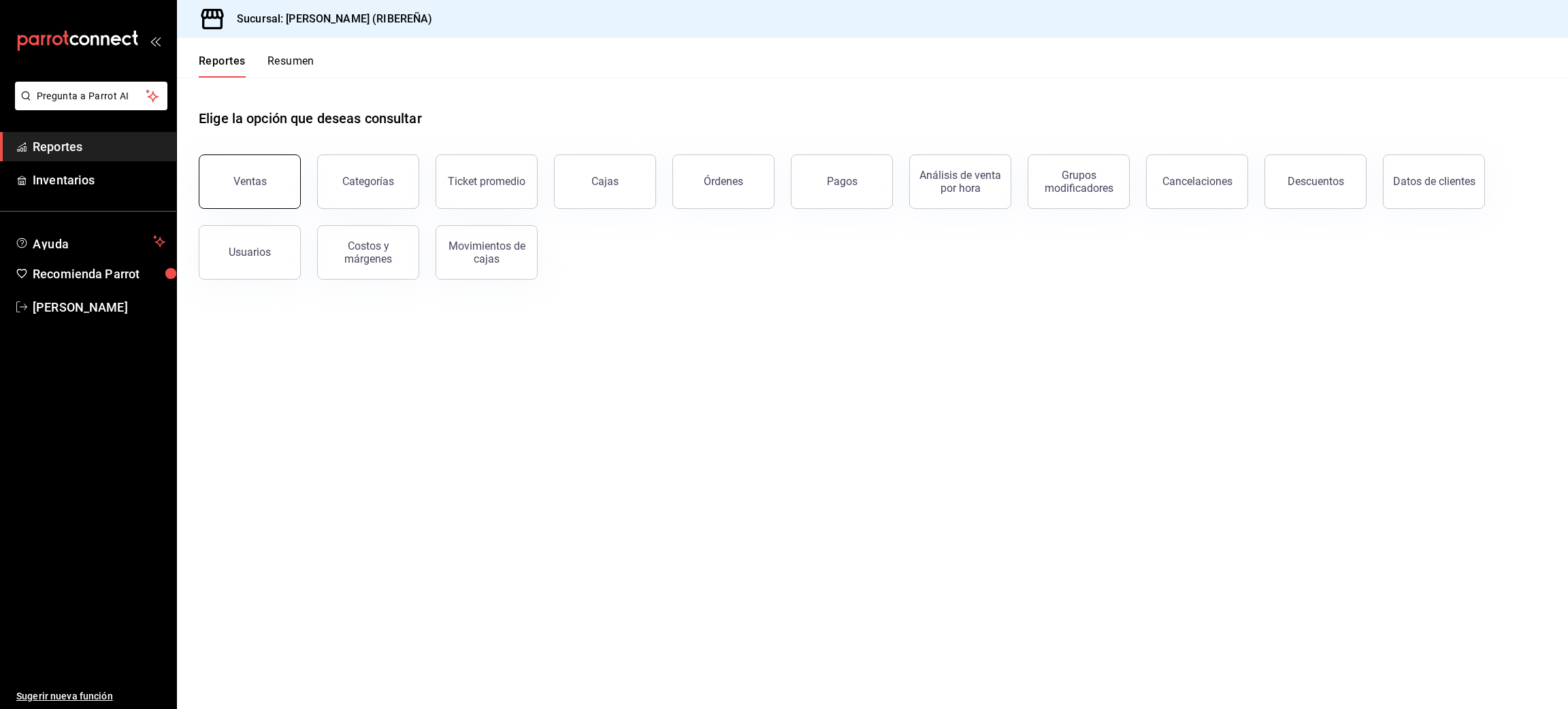
click at [246, 186] on div "Ventas" at bounding box center [250, 181] width 33 height 13
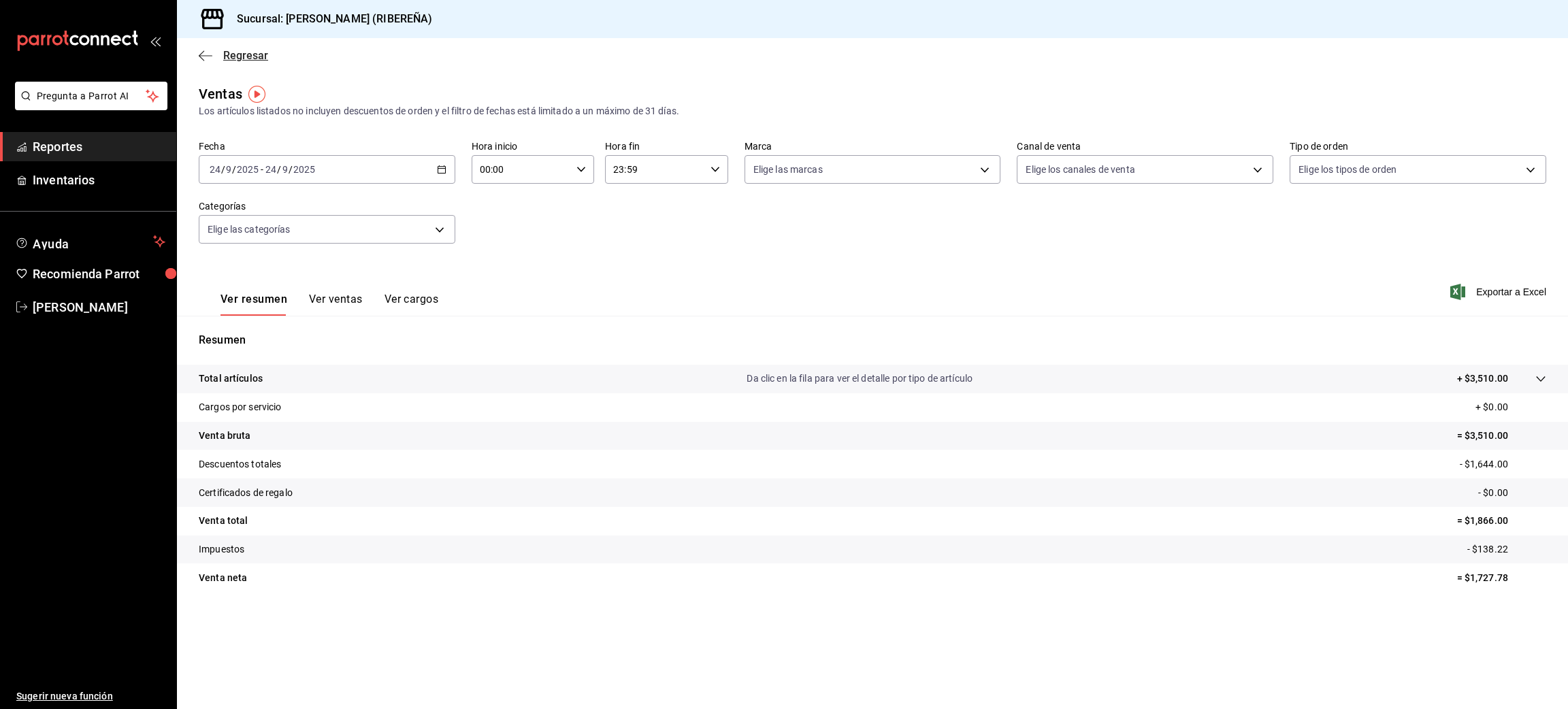
click at [205, 56] on icon "button" at bounding box center [205, 56] width 13 height 13
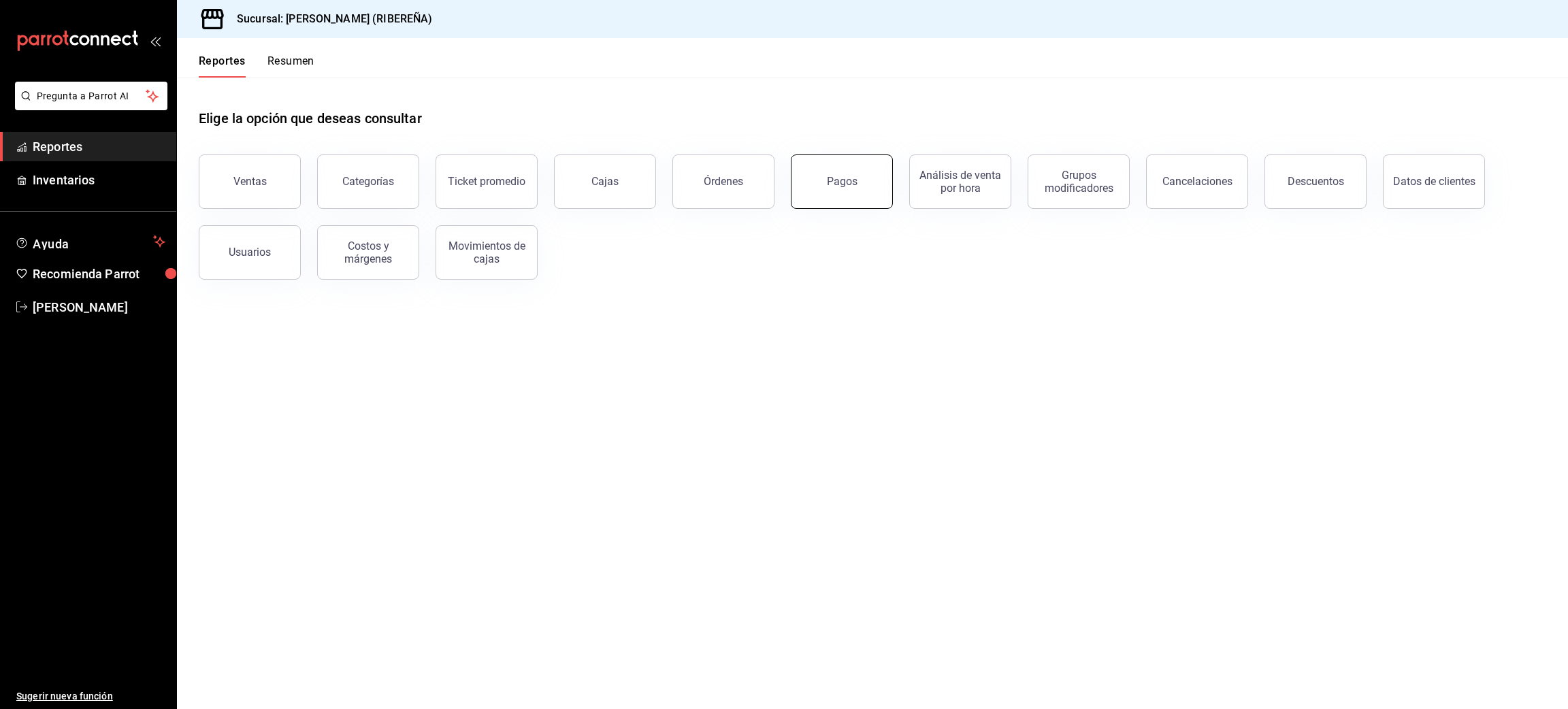
click at [820, 195] on button "Pagos" at bounding box center [842, 181] width 102 height 54
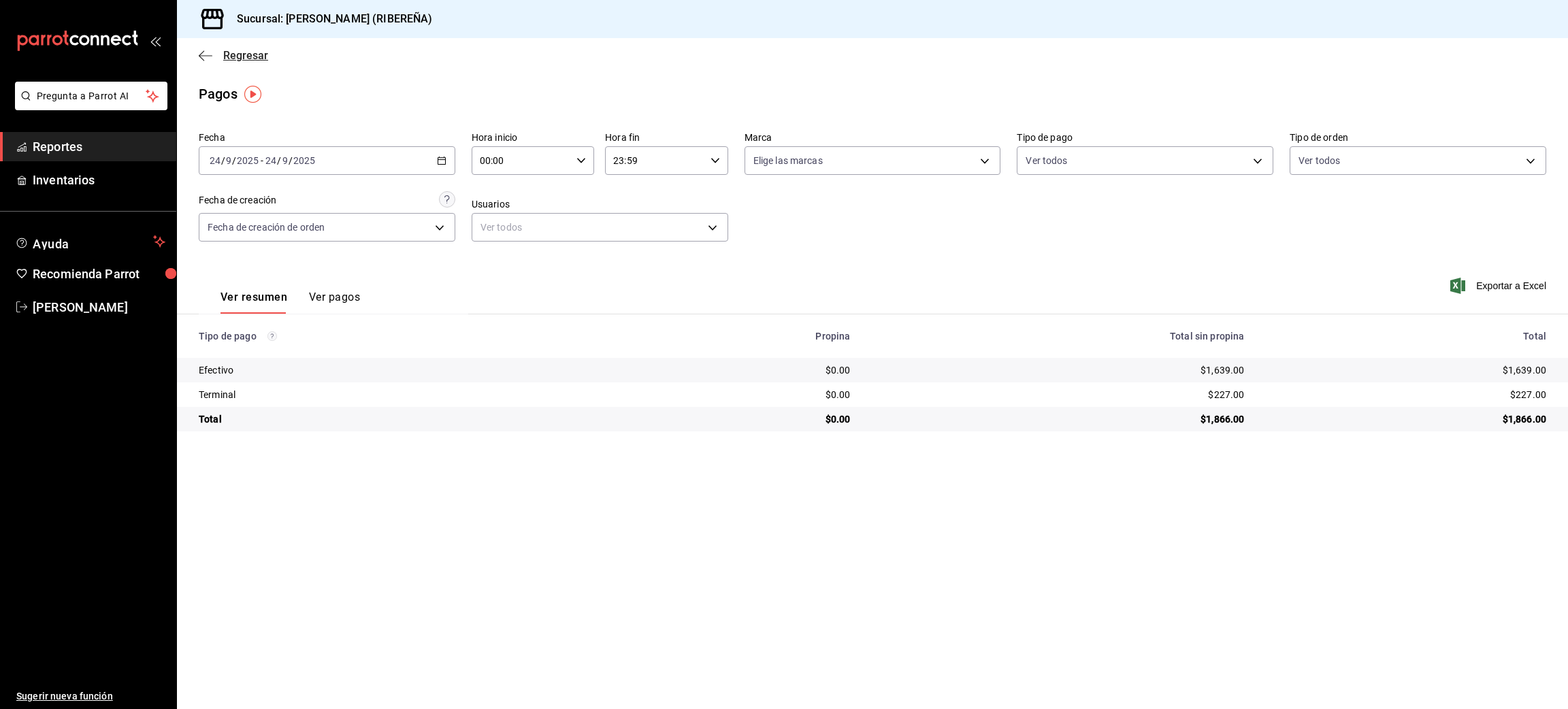
click at [206, 56] on icon "button" at bounding box center [205, 56] width 13 height 13
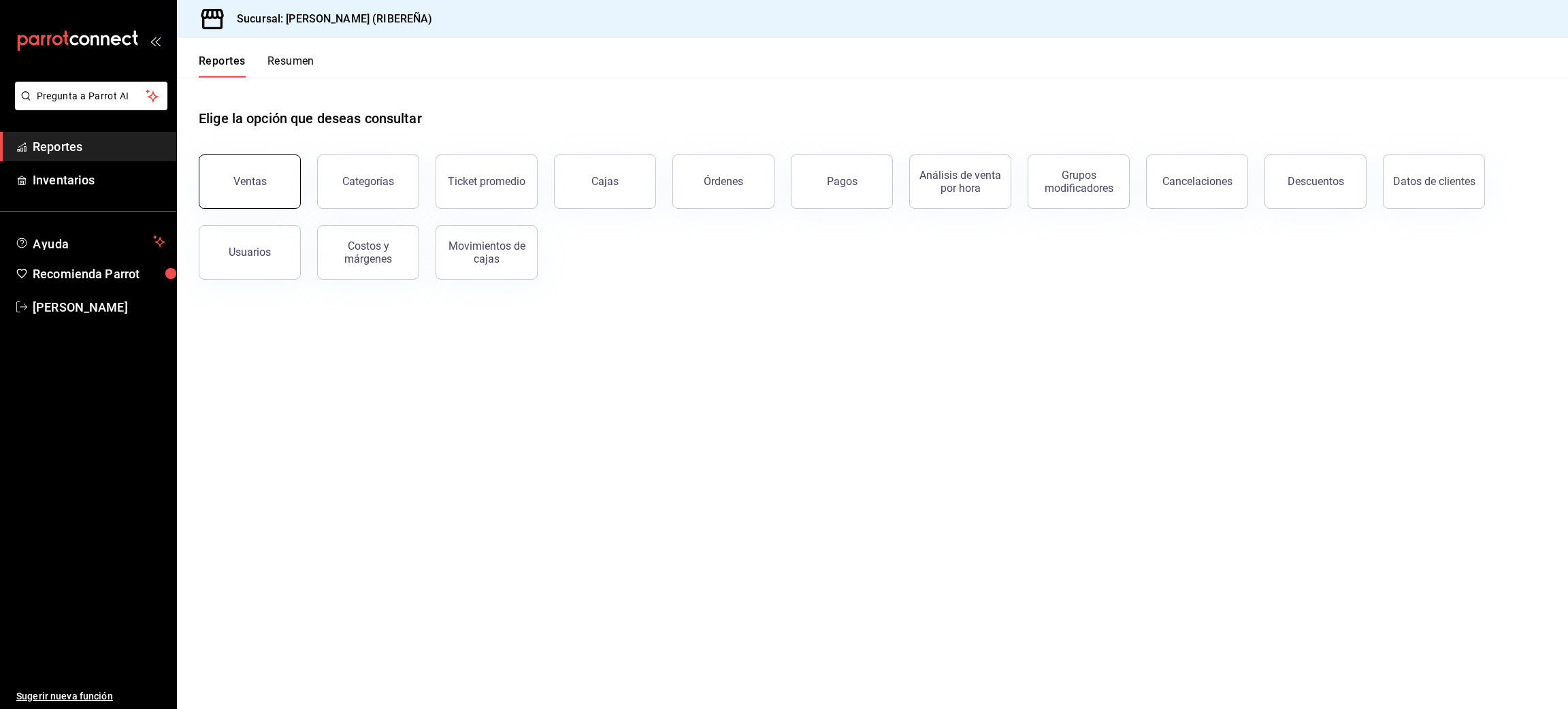
click at [246, 162] on button "Ventas" at bounding box center [250, 181] width 102 height 54
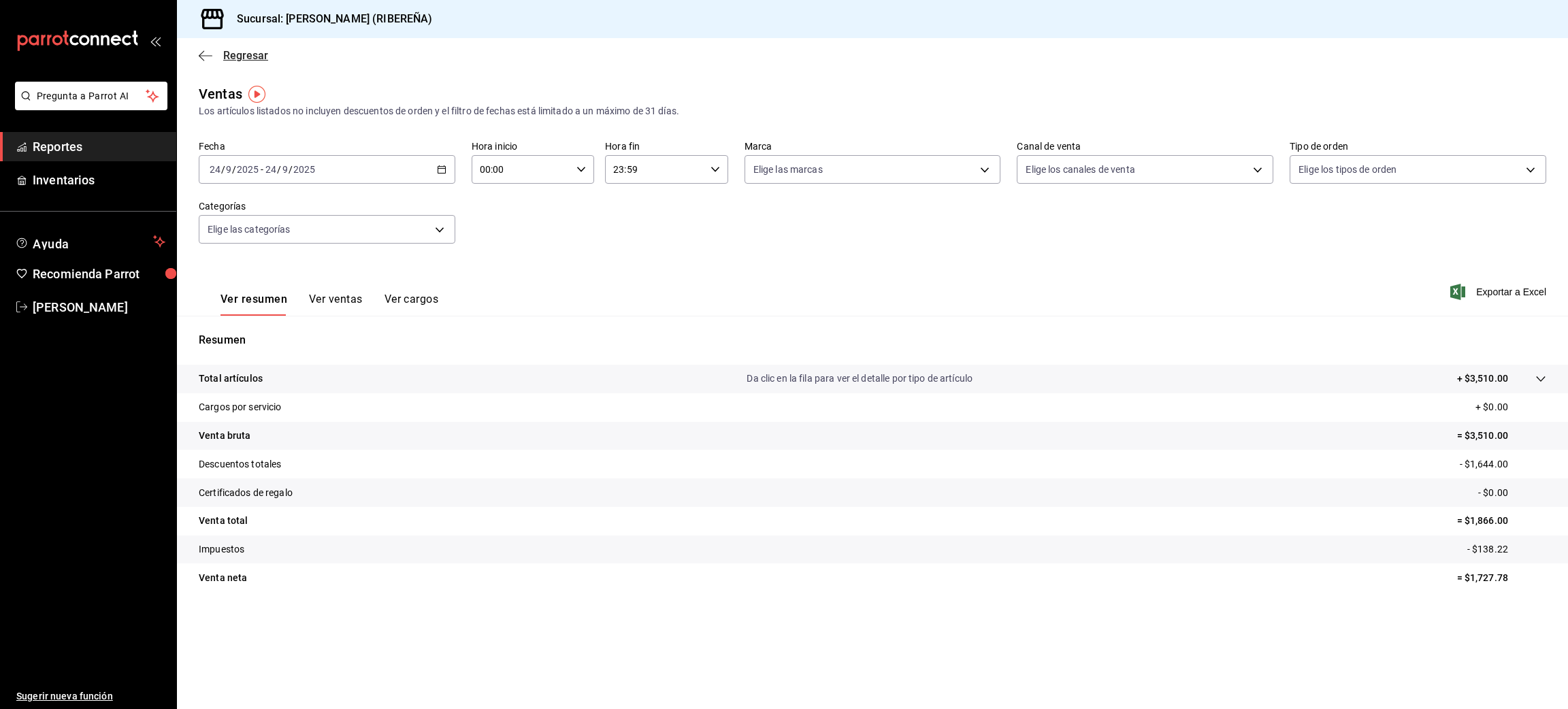
click at [203, 55] on icon "button" at bounding box center [205, 55] width 13 height 1
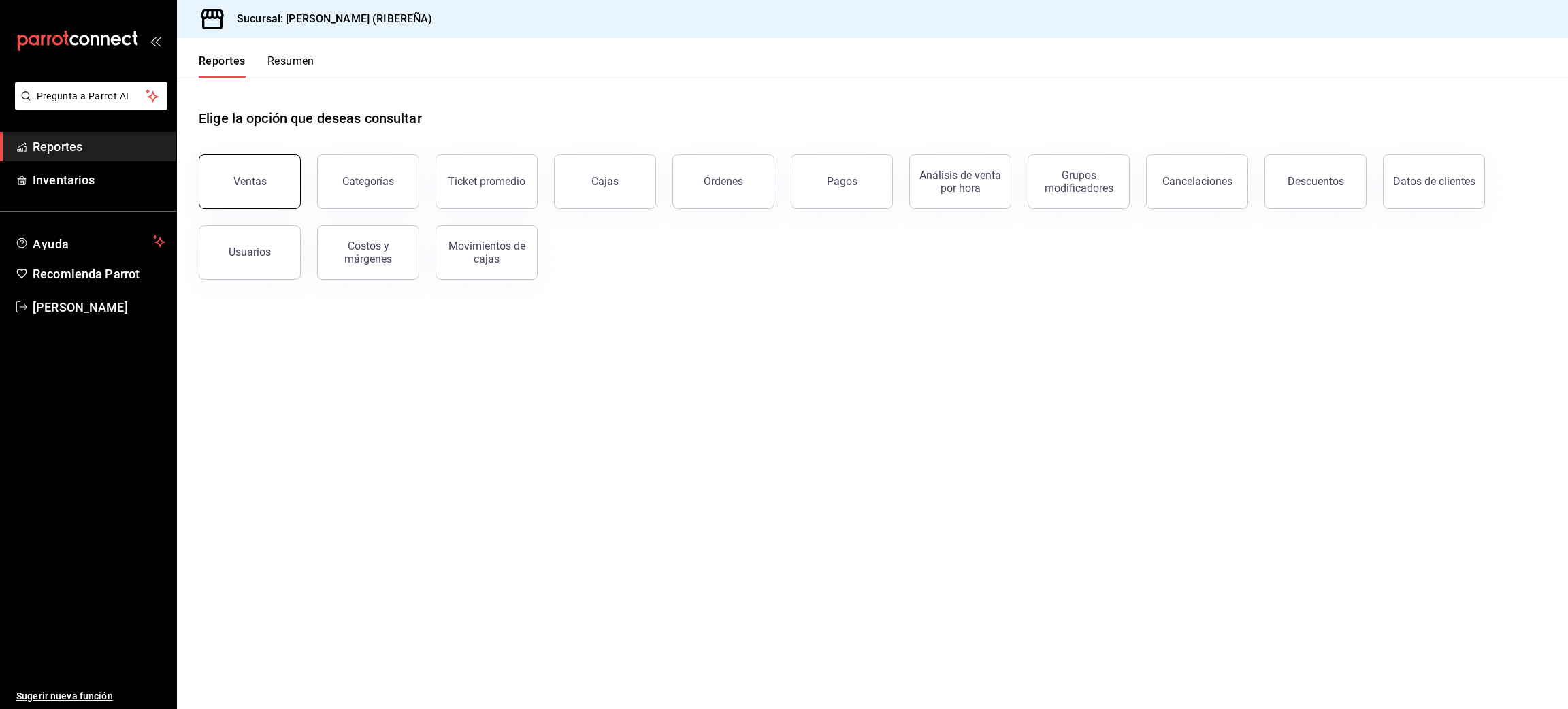
click at [263, 183] on div "Ventas" at bounding box center [250, 181] width 33 height 13
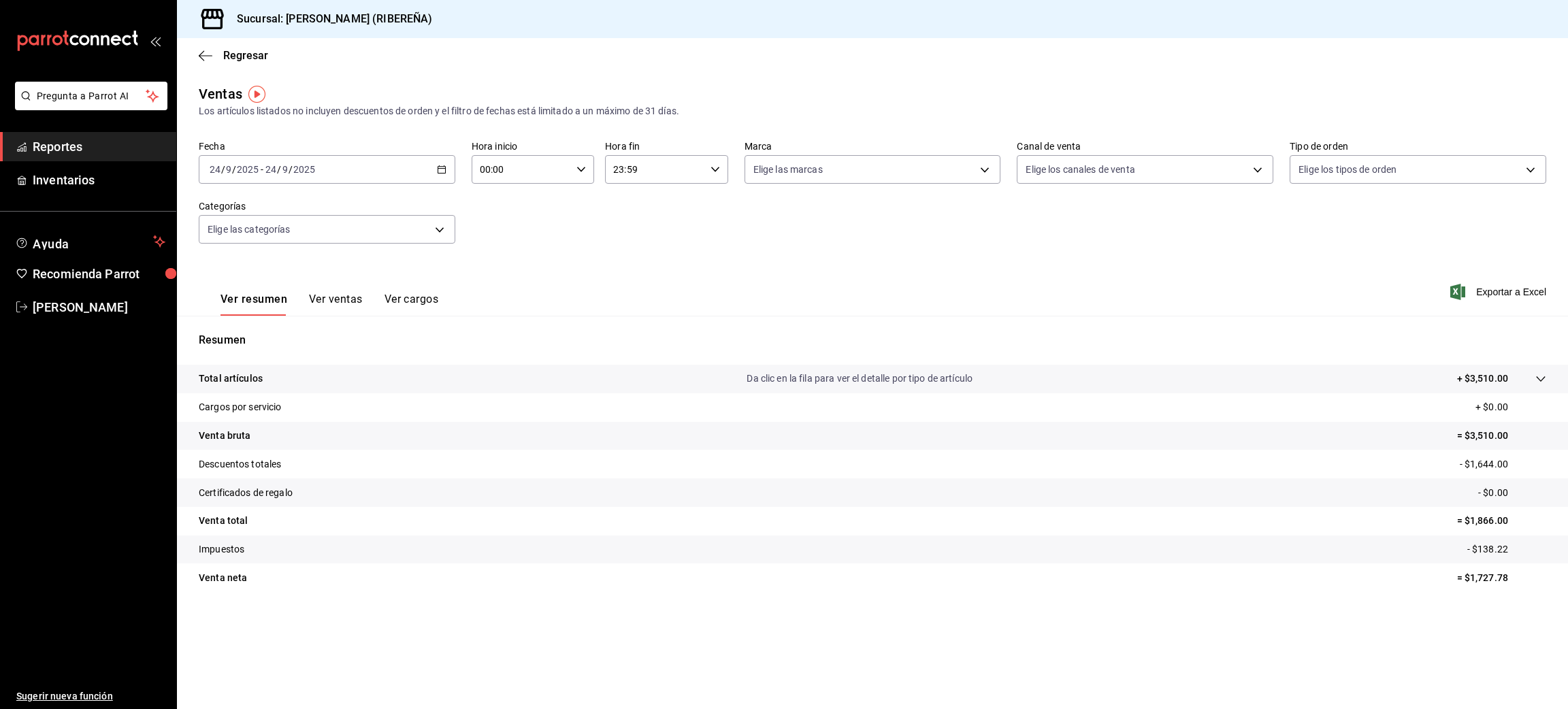
click at [340, 295] on button "Ver ventas" at bounding box center [336, 304] width 54 height 23
